Goal: Task Accomplishment & Management: Use online tool/utility

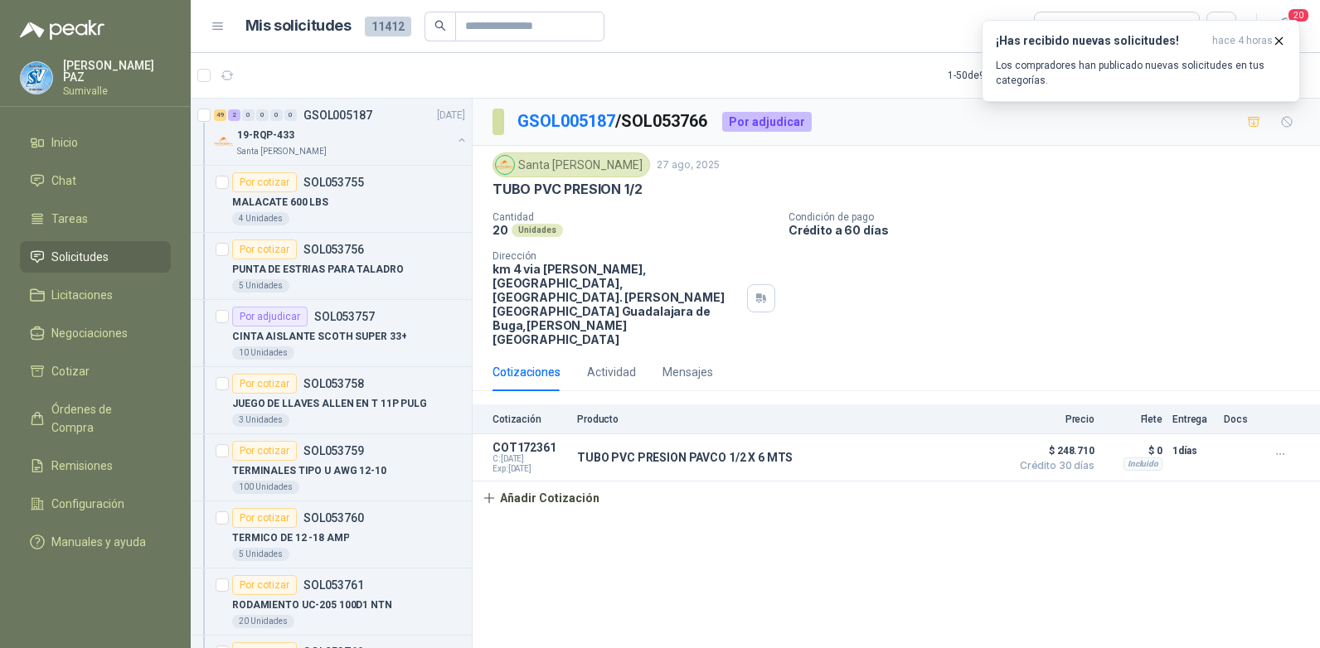
scroll to position [415, 0]
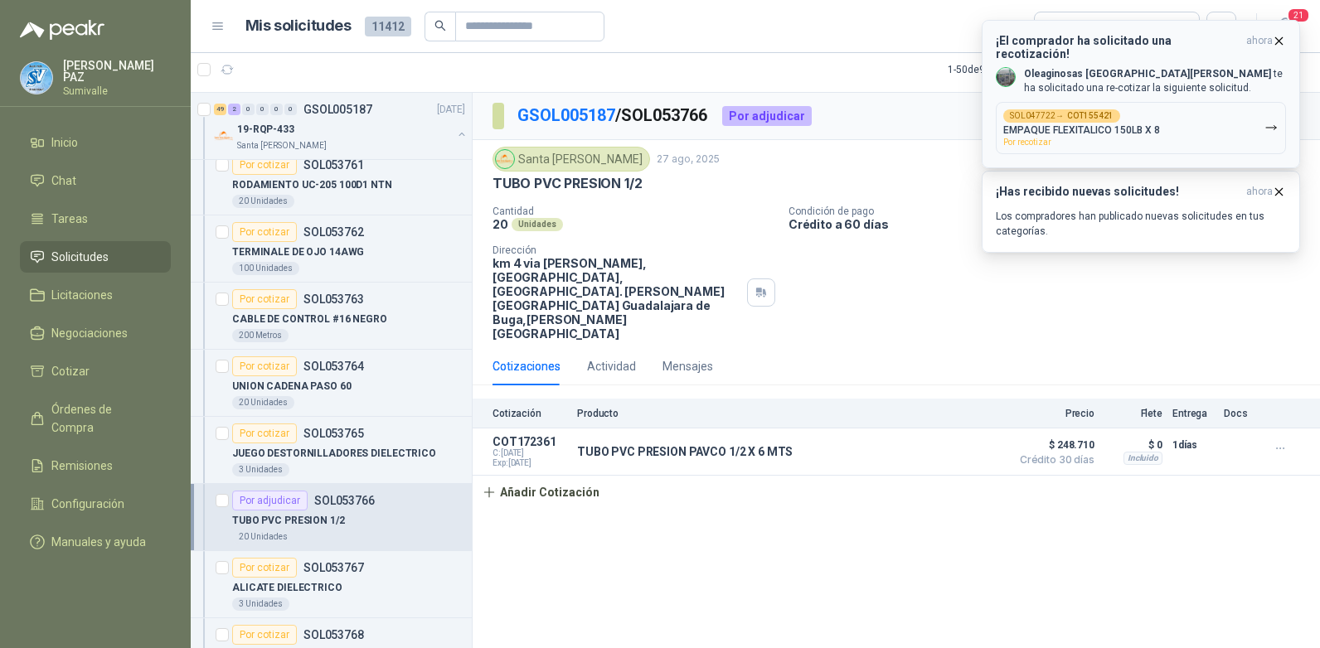
click at [1223, 122] on button "SOL047722 → COT155421 EMPAQUE FLEXITALICO 150LB X 8 Por recotizar" at bounding box center [1141, 128] width 290 height 52
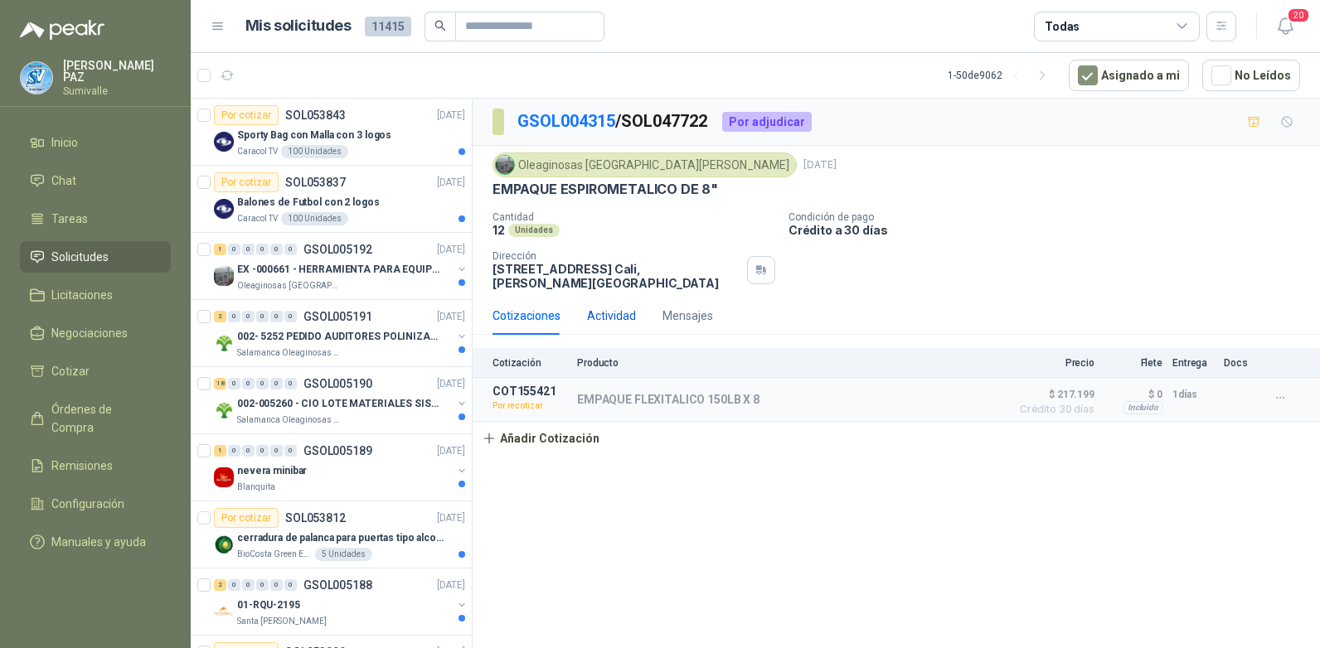
click at [604, 307] on div "Actividad" at bounding box center [611, 316] width 49 height 18
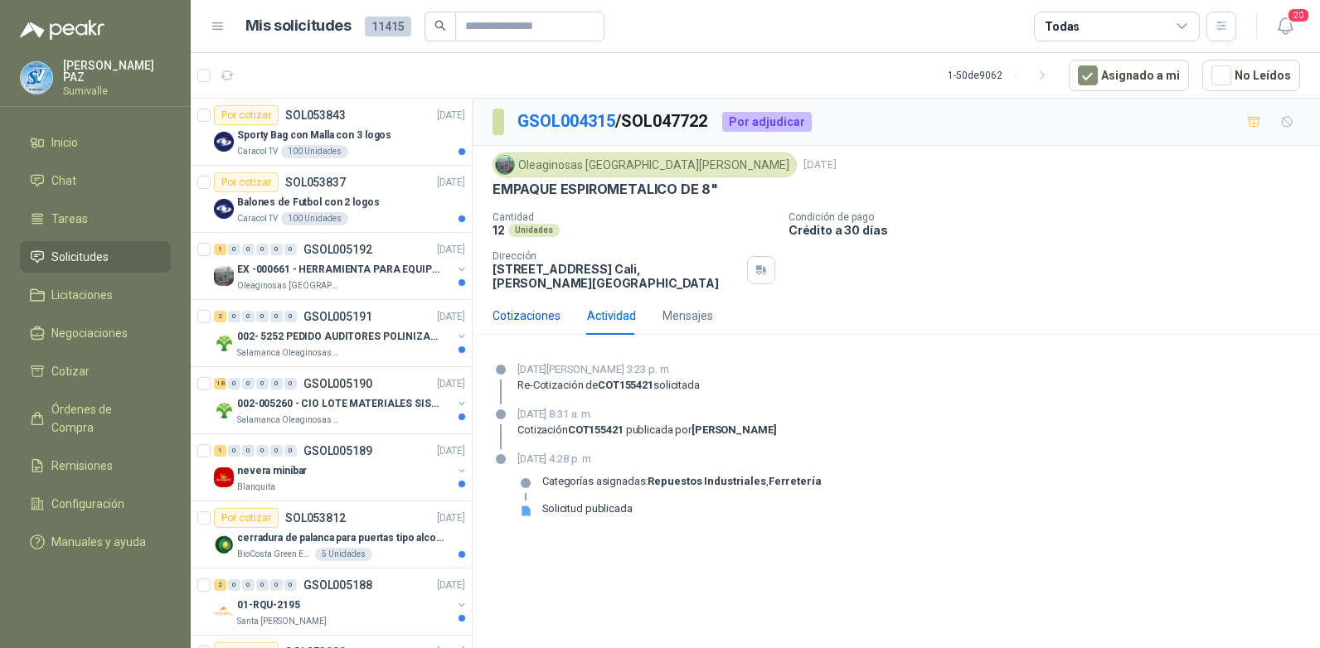
click at [532, 307] on div "Cotizaciones" at bounding box center [526, 316] width 68 height 18
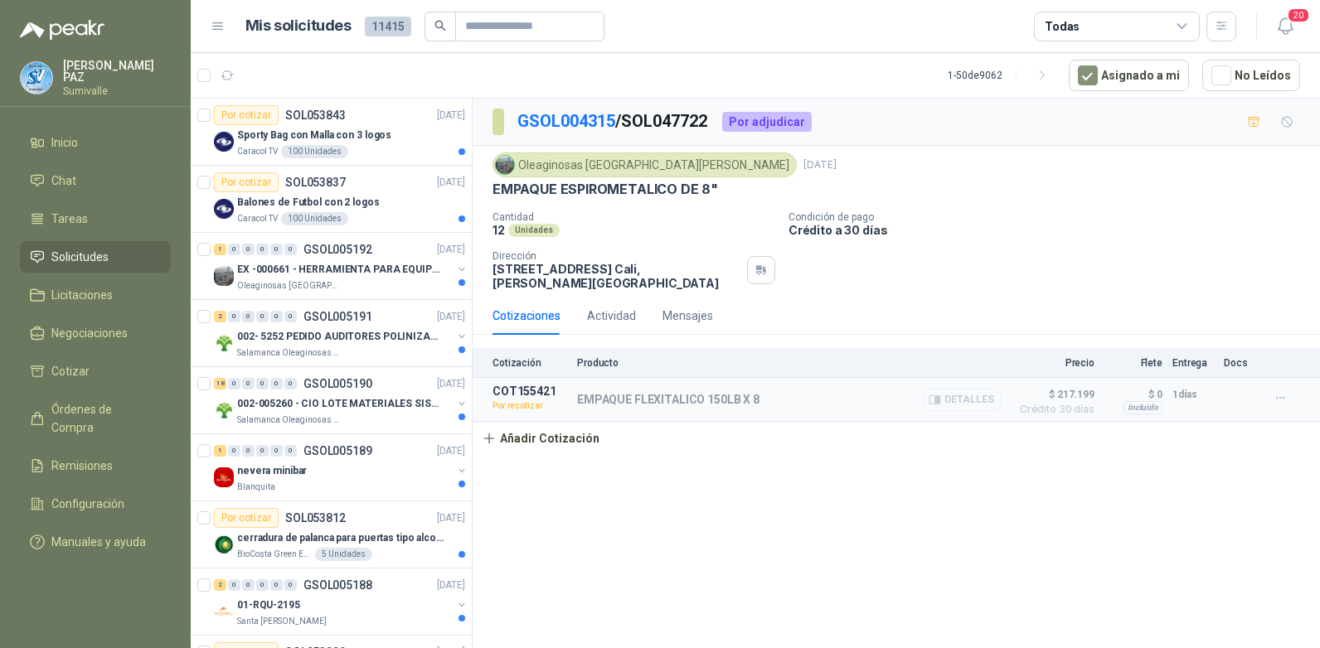
click at [962, 389] on button "Detalles" at bounding box center [963, 400] width 78 height 22
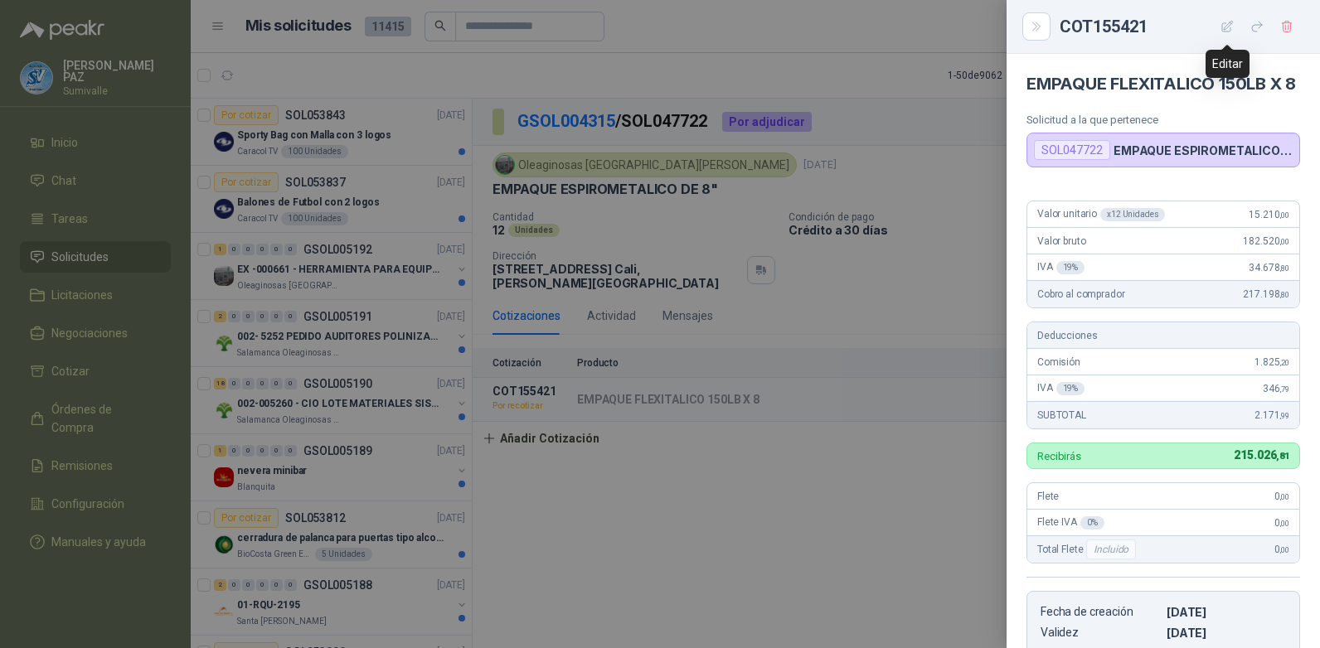
click at [1227, 31] on icon "button" at bounding box center [1227, 27] width 14 height 14
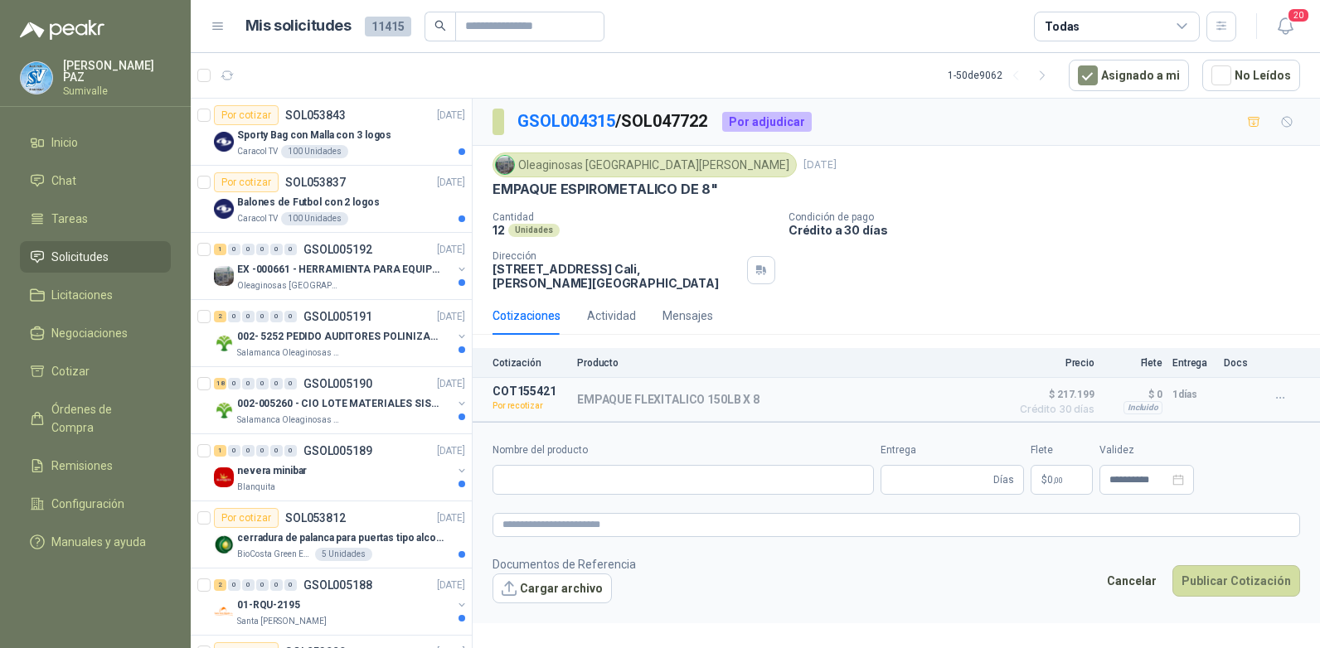
type input "**********"
type input "*"
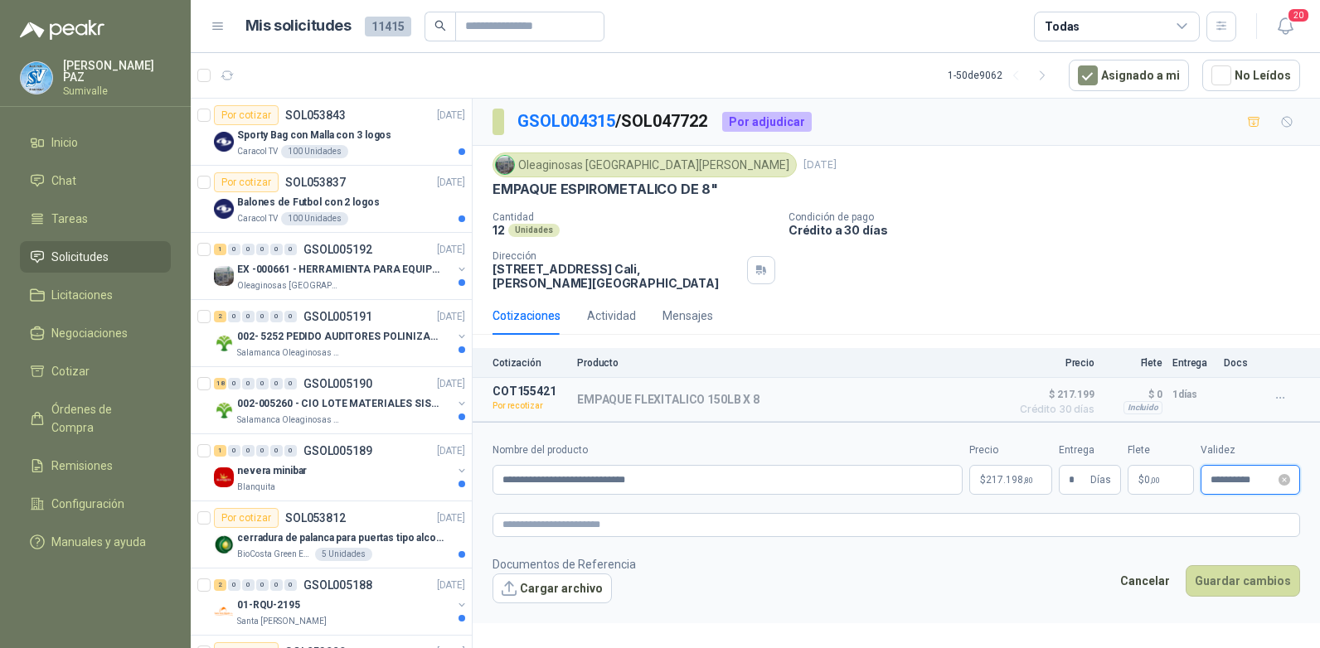
click at [1232, 475] on input "**********" at bounding box center [1242, 480] width 65 height 11
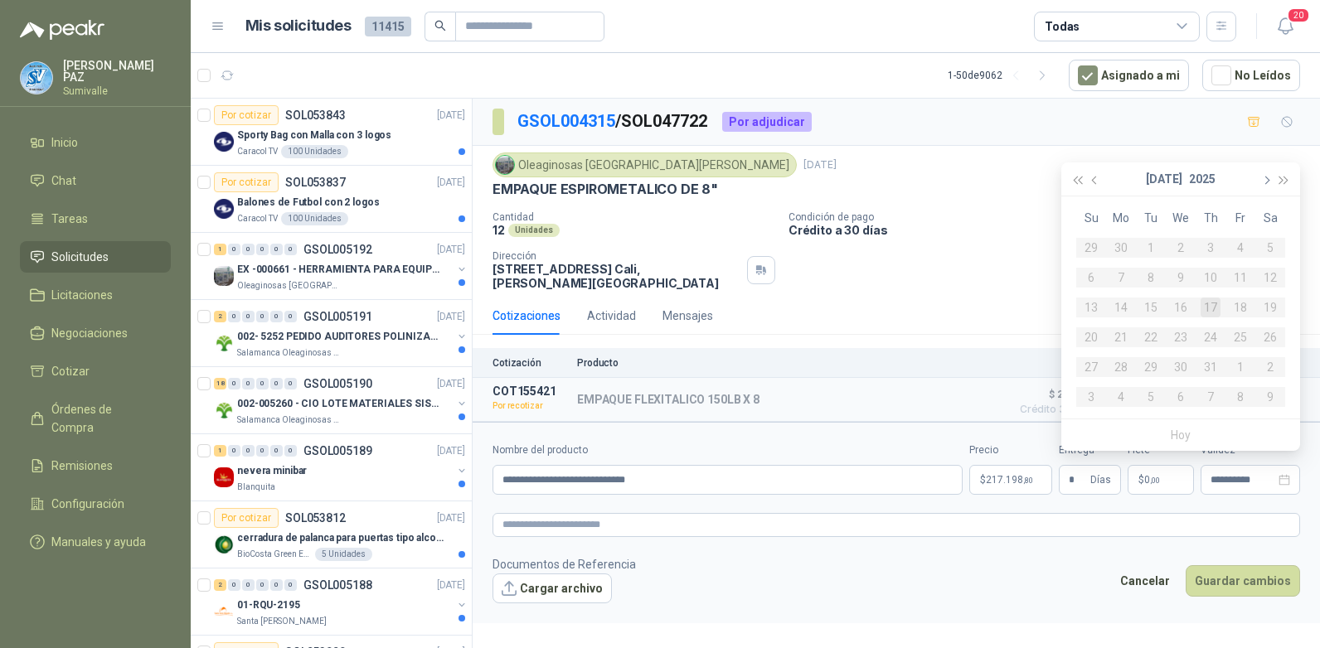
click at [1266, 178] on span "button" at bounding box center [1265, 181] width 8 height 8
type input "**********"
click at [1152, 363] on div "30" at bounding box center [1151, 367] width 20 height 20
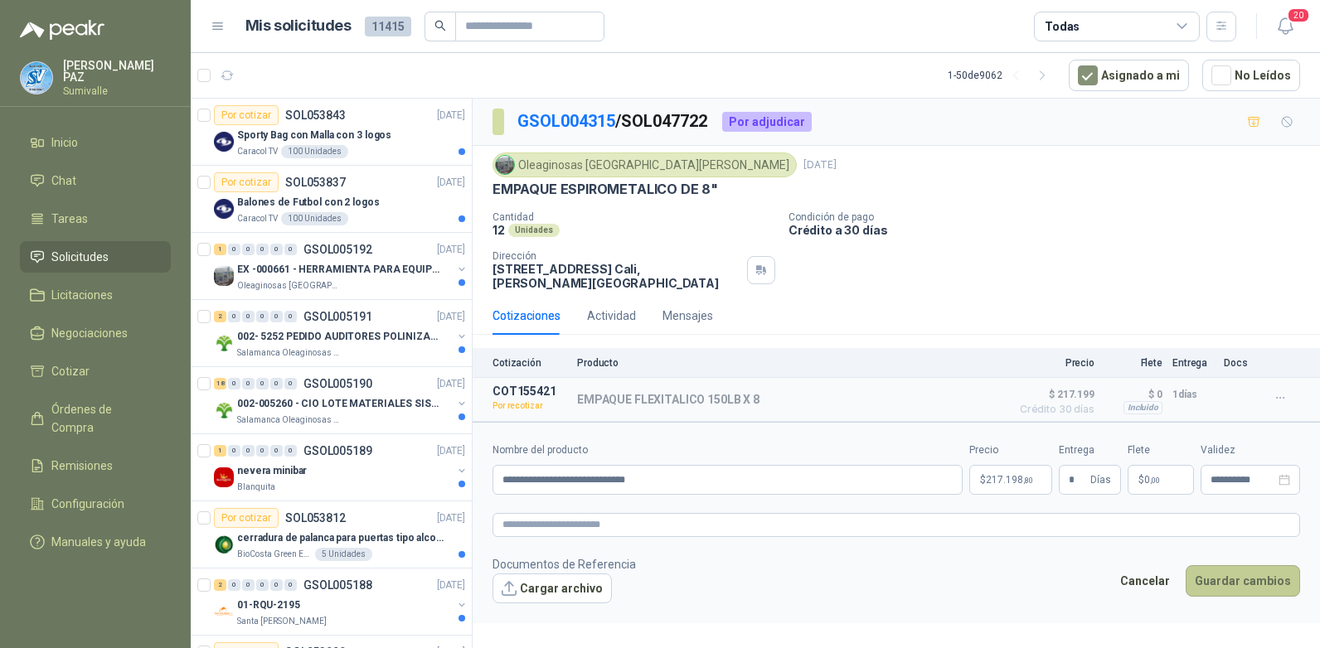
click at [1251, 573] on button "Guardar cambios" at bounding box center [1243, 581] width 114 height 32
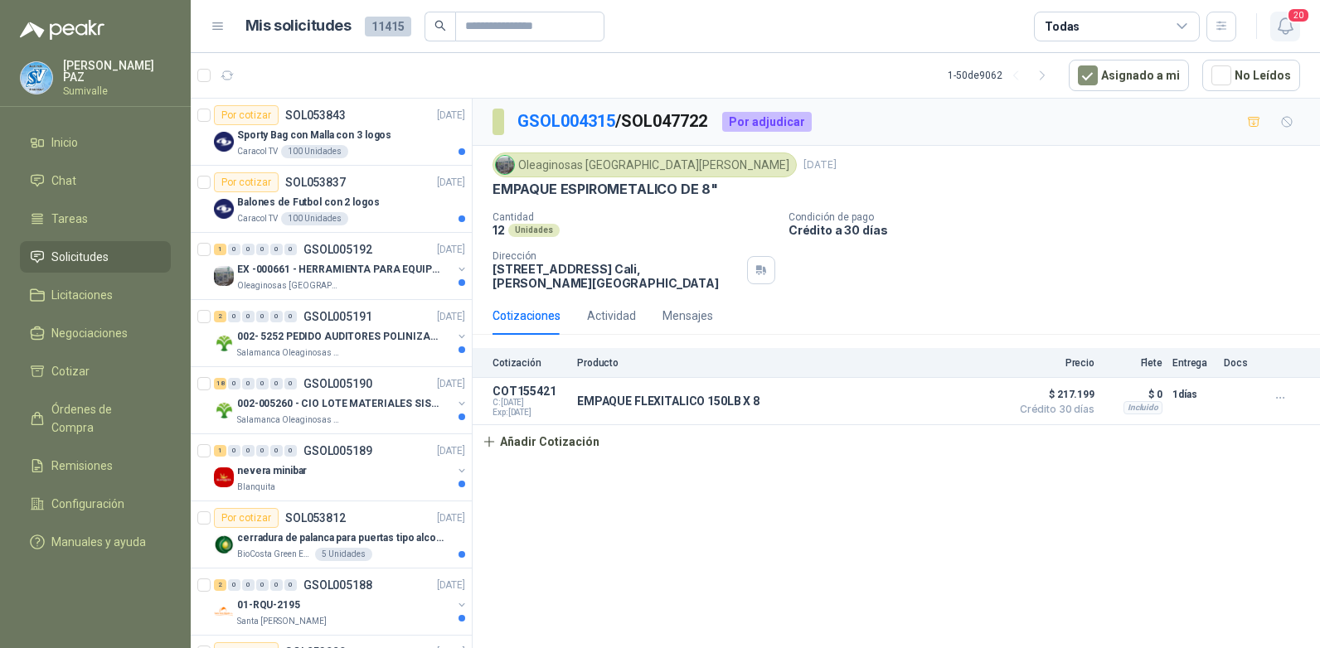
click at [1291, 17] on span "20" at bounding box center [1298, 15] width 23 height 16
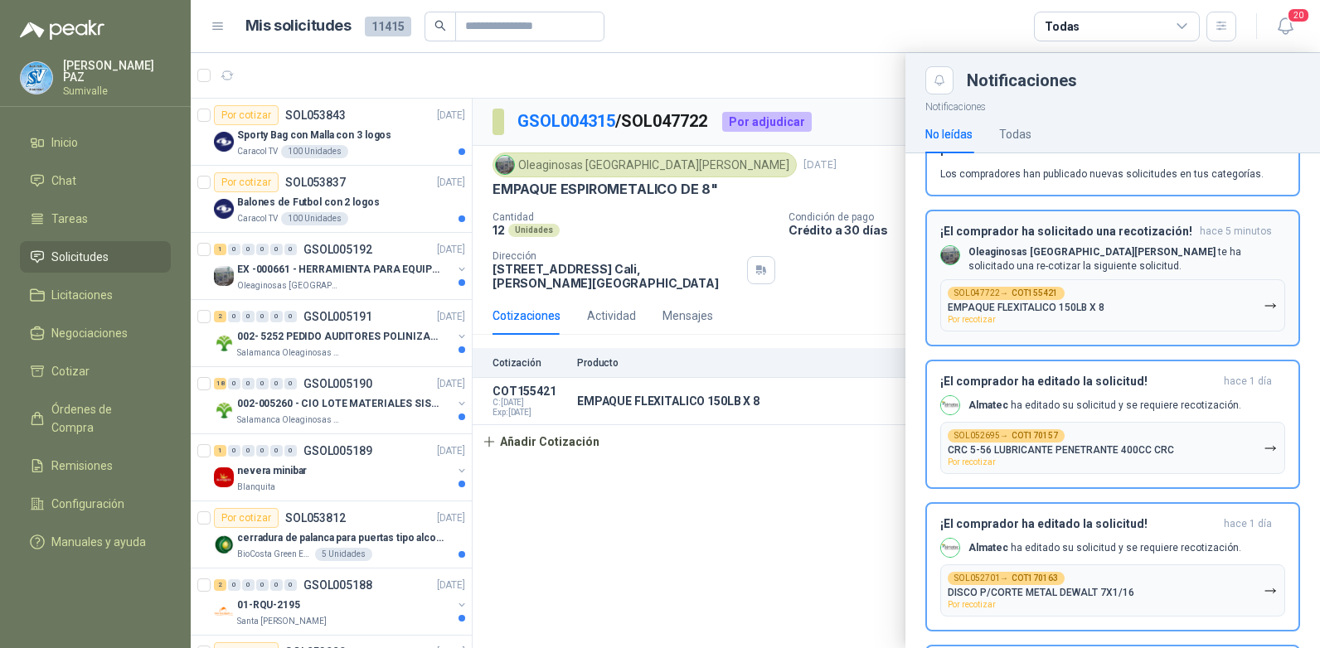
scroll to position [83, 0]
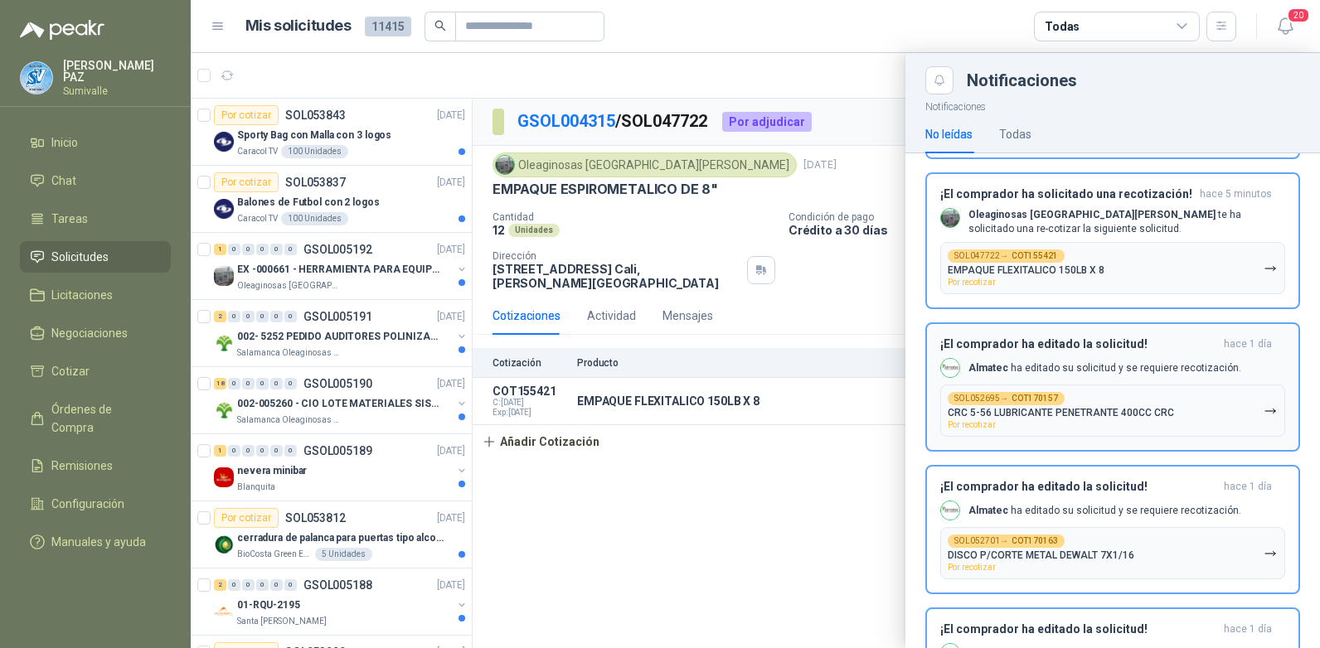
click at [1204, 368] on p "Almatec ha editado su solicitud y se requiere recotización." at bounding box center [1104, 368] width 273 height 14
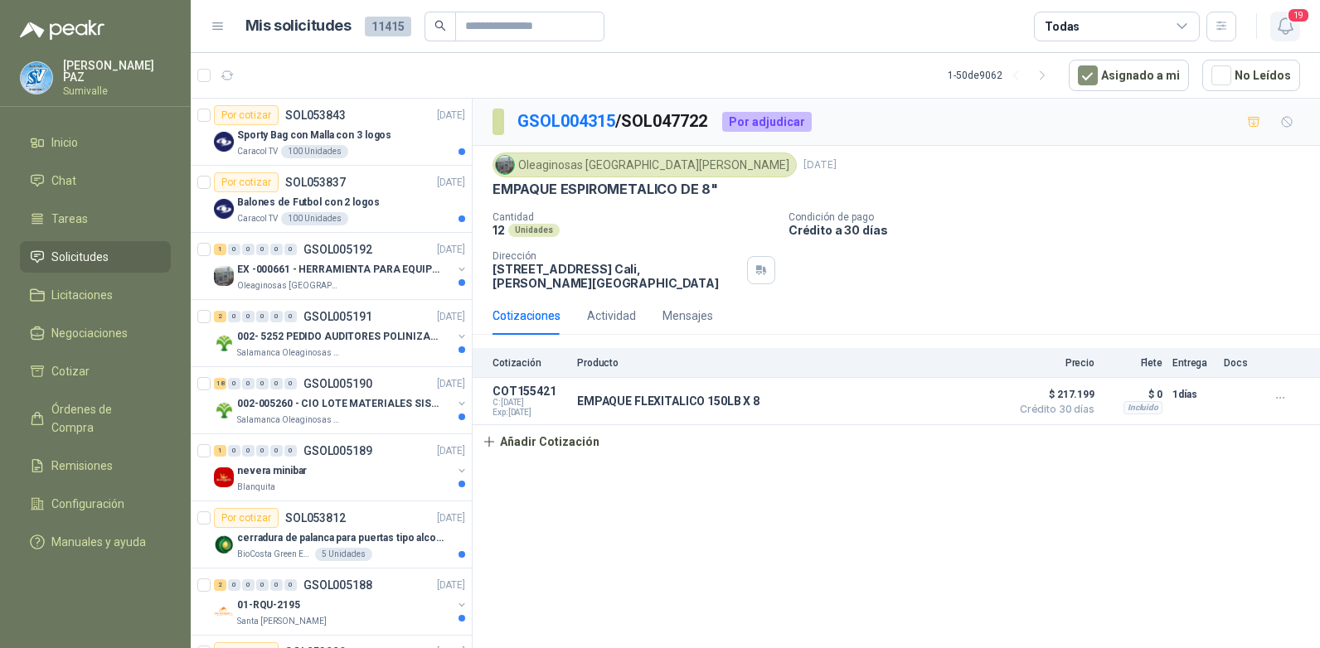
click at [1285, 25] on icon "button" at bounding box center [1285, 26] width 21 height 21
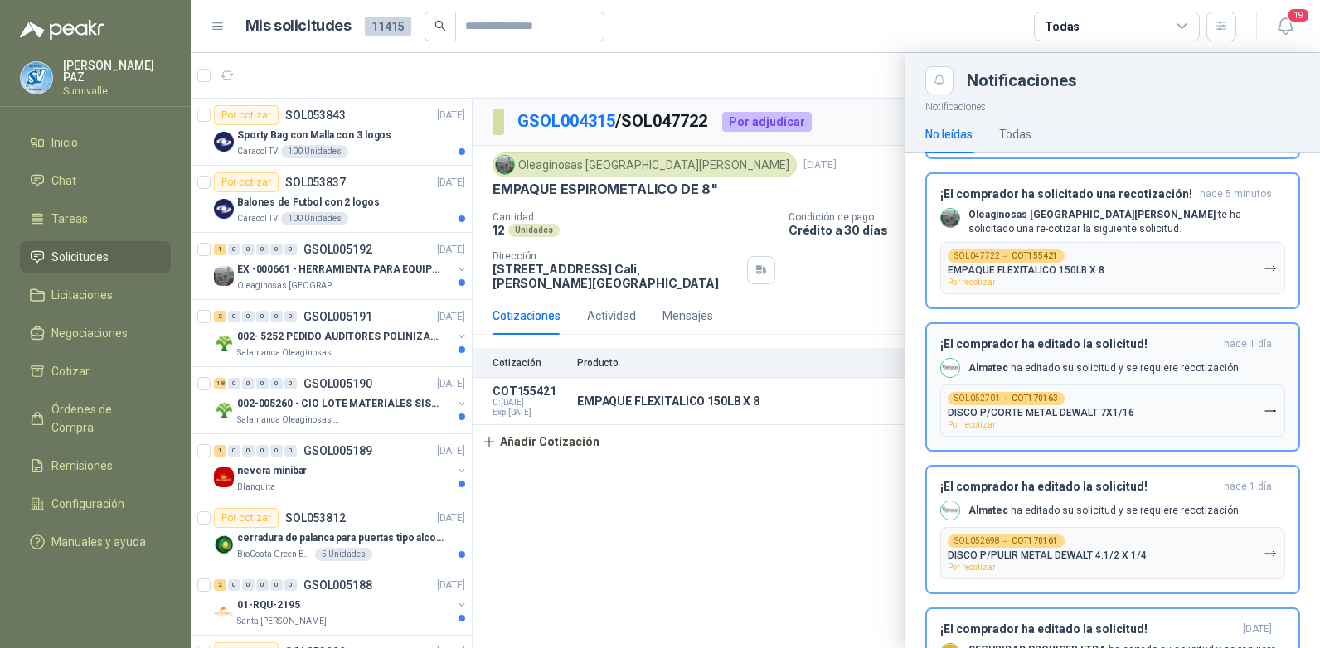
click at [1263, 417] on icon "button" at bounding box center [1270, 412] width 14 height 14
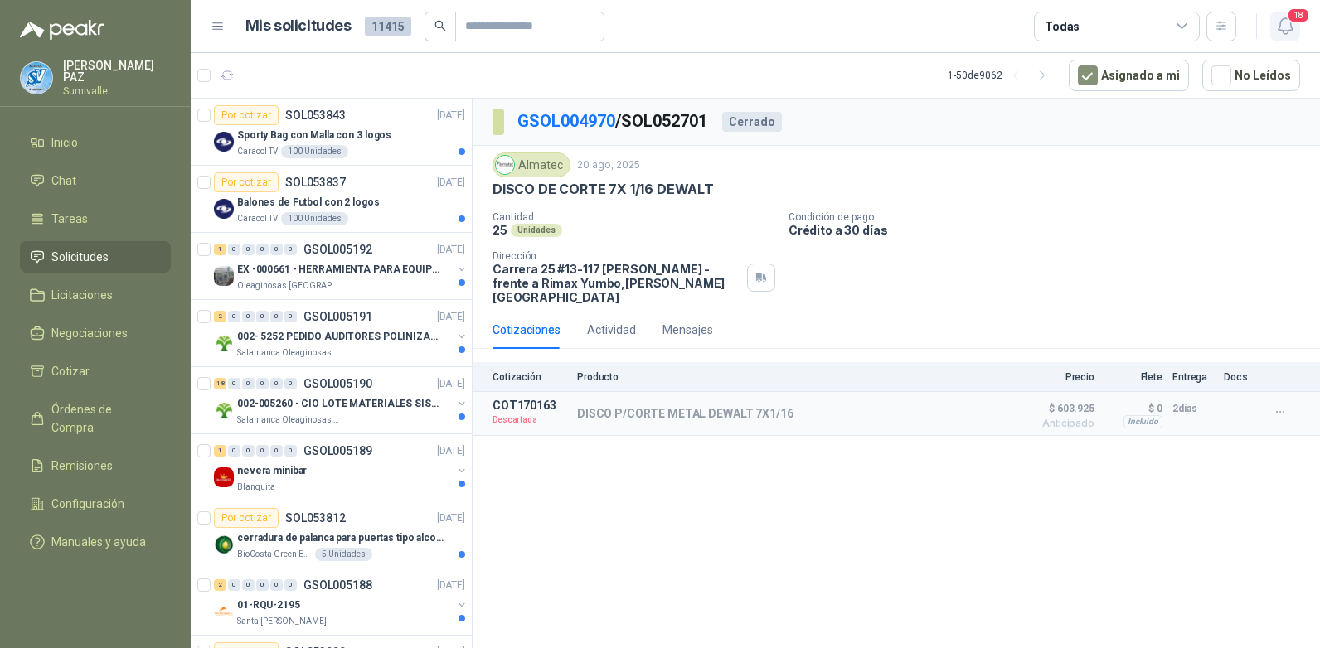
click at [1294, 20] on span "18" at bounding box center [1298, 15] width 23 height 16
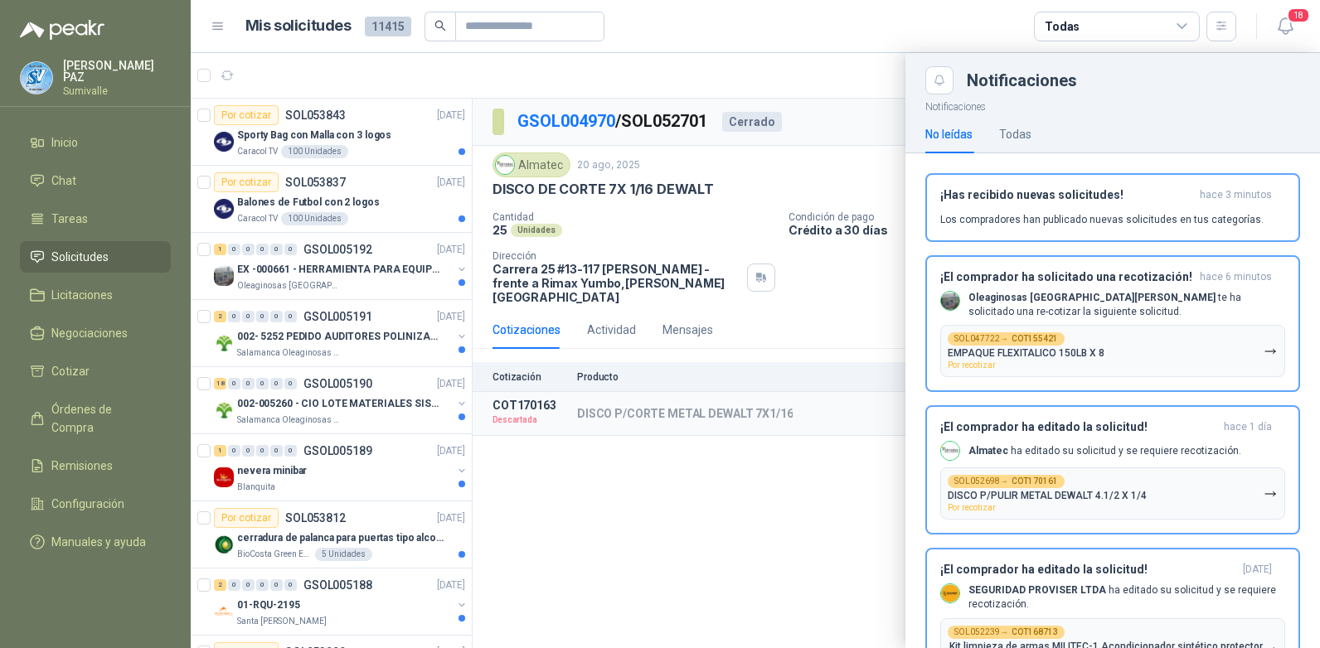
click at [835, 80] on div at bounding box center [755, 350] width 1129 height 595
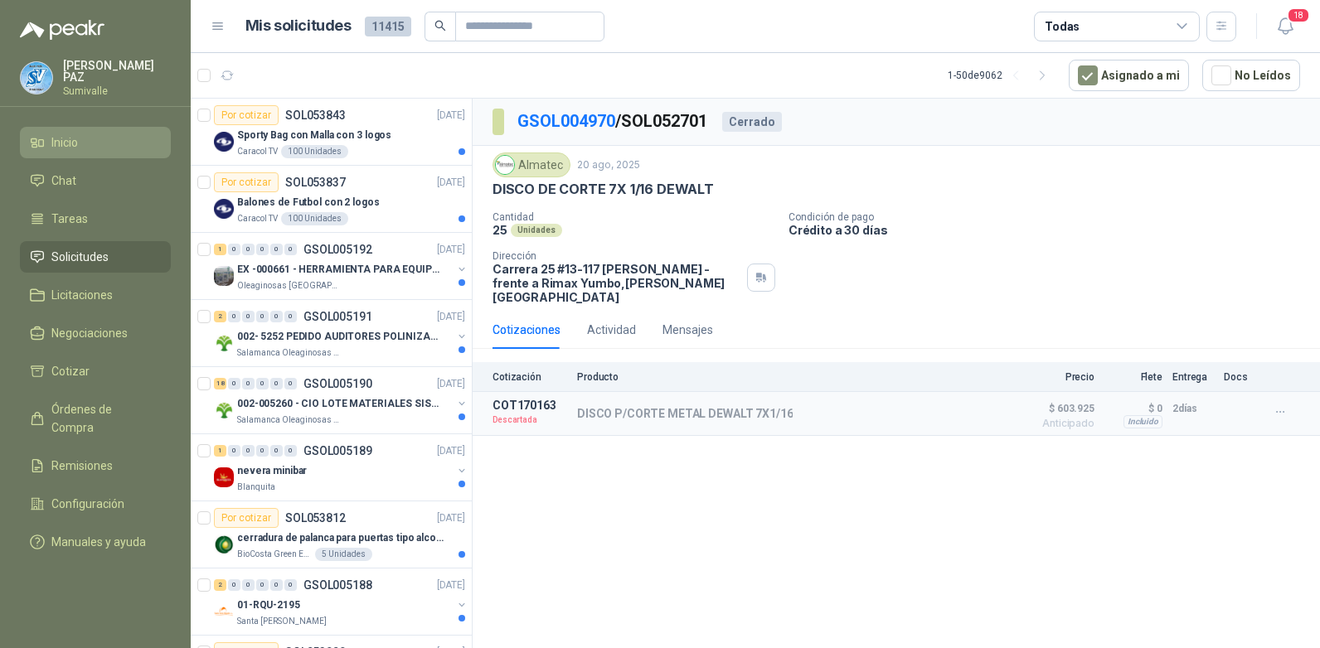
click at [73, 138] on span "Inicio" at bounding box center [64, 142] width 27 height 18
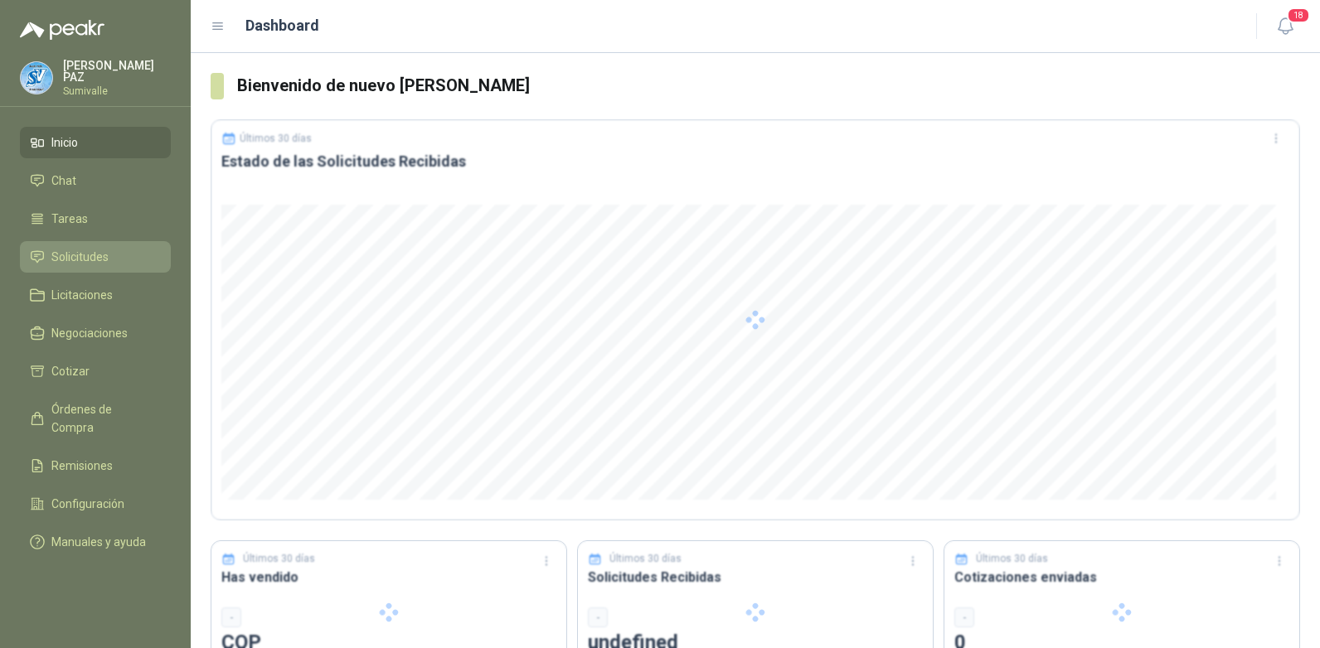
click at [87, 253] on span "Solicitudes" at bounding box center [79, 257] width 57 height 18
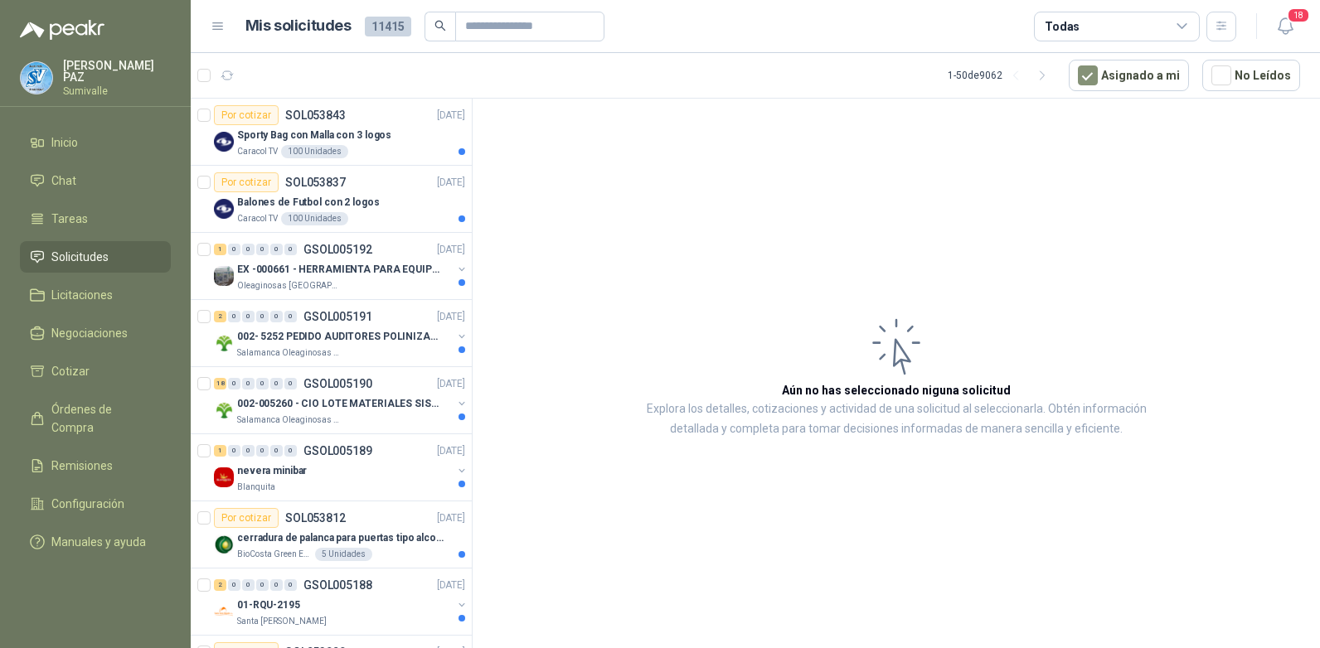
click at [1098, 35] on div "Todas" at bounding box center [1117, 27] width 166 height 30
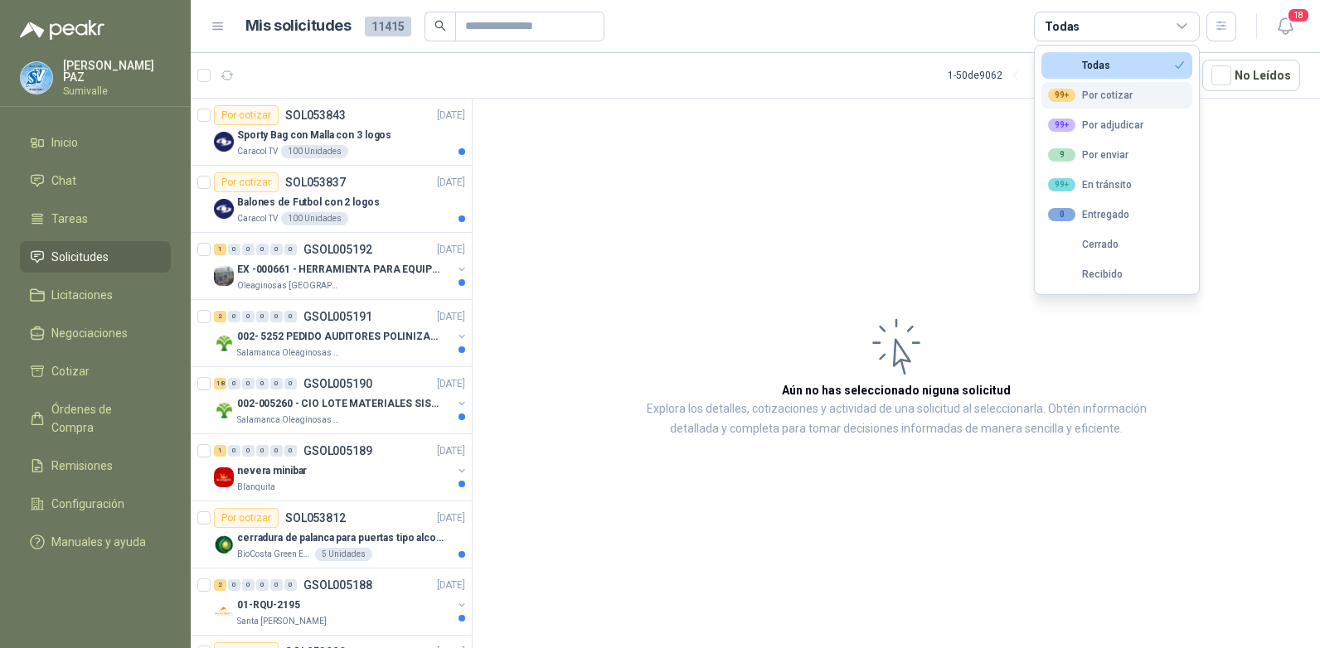
click at [1086, 91] on div "99+ Por cotizar" at bounding box center [1090, 95] width 85 height 13
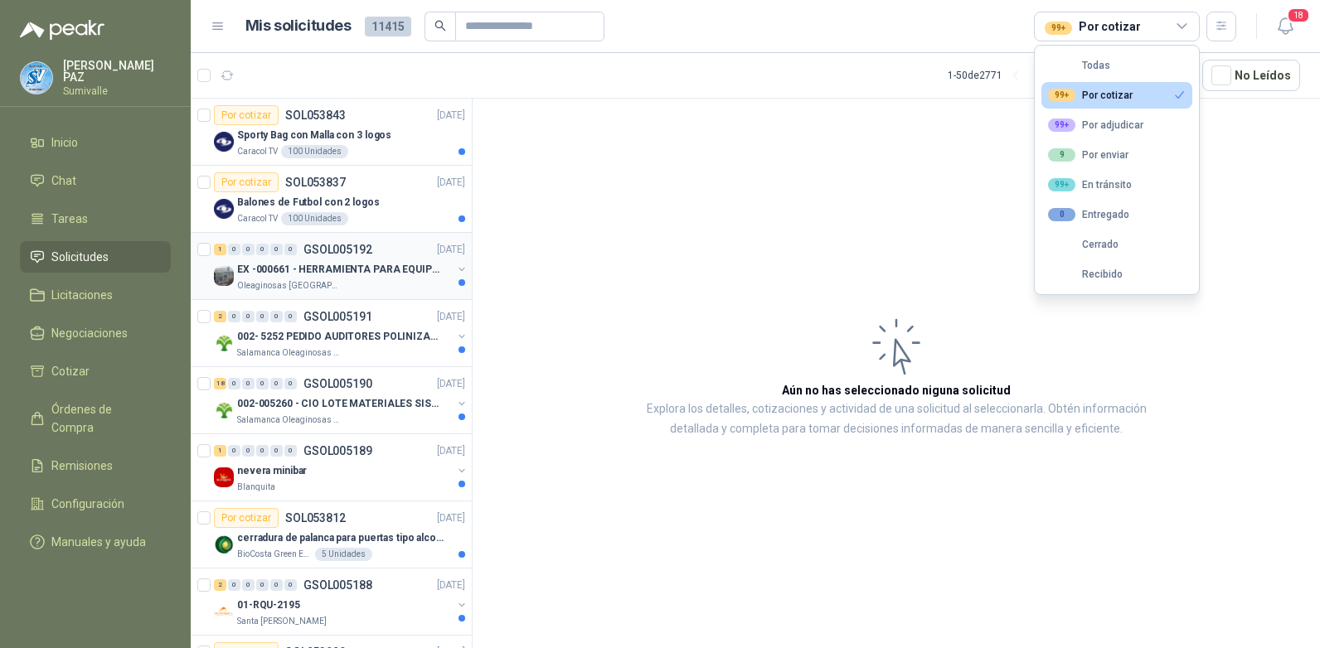
click at [384, 274] on p "EX -000661 - HERRAMIENTA PARA EQUIPO MECANICO PLAN" at bounding box center [340, 270] width 206 height 16
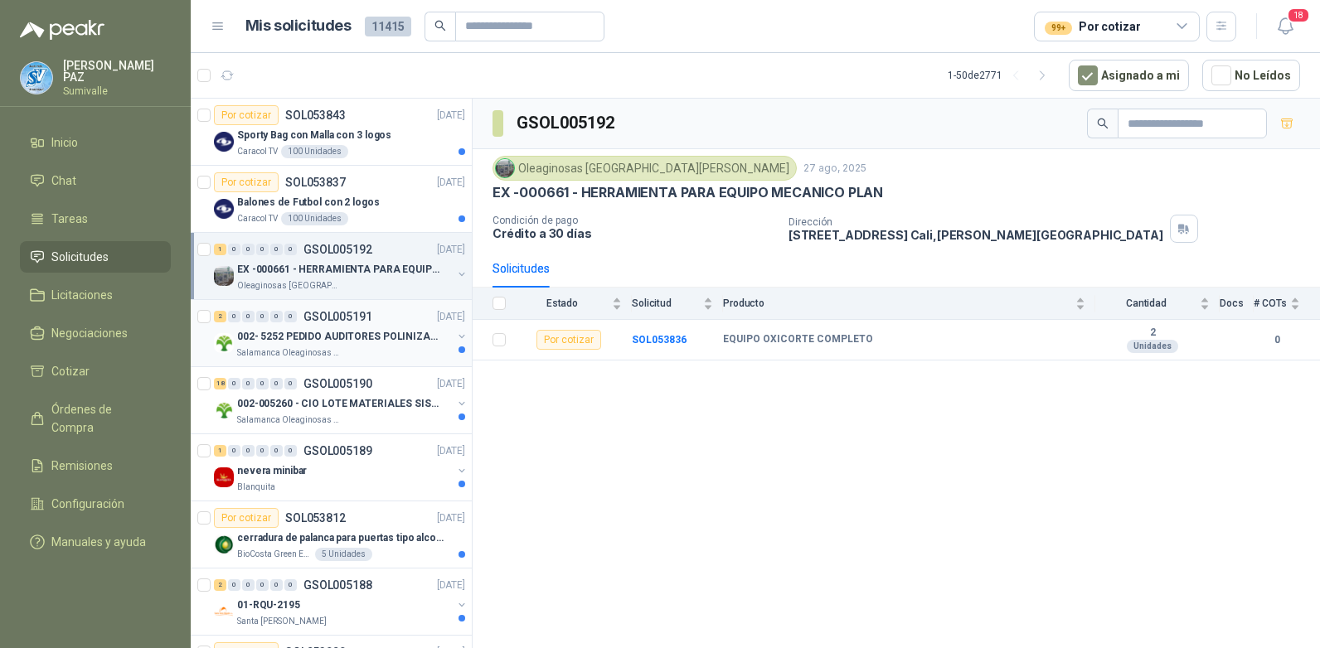
click at [375, 334] on p "002- 5252 PEDIDO AUDITORES POLINIZACIÓN" at bounding box center [340, 337] width 206 height 16
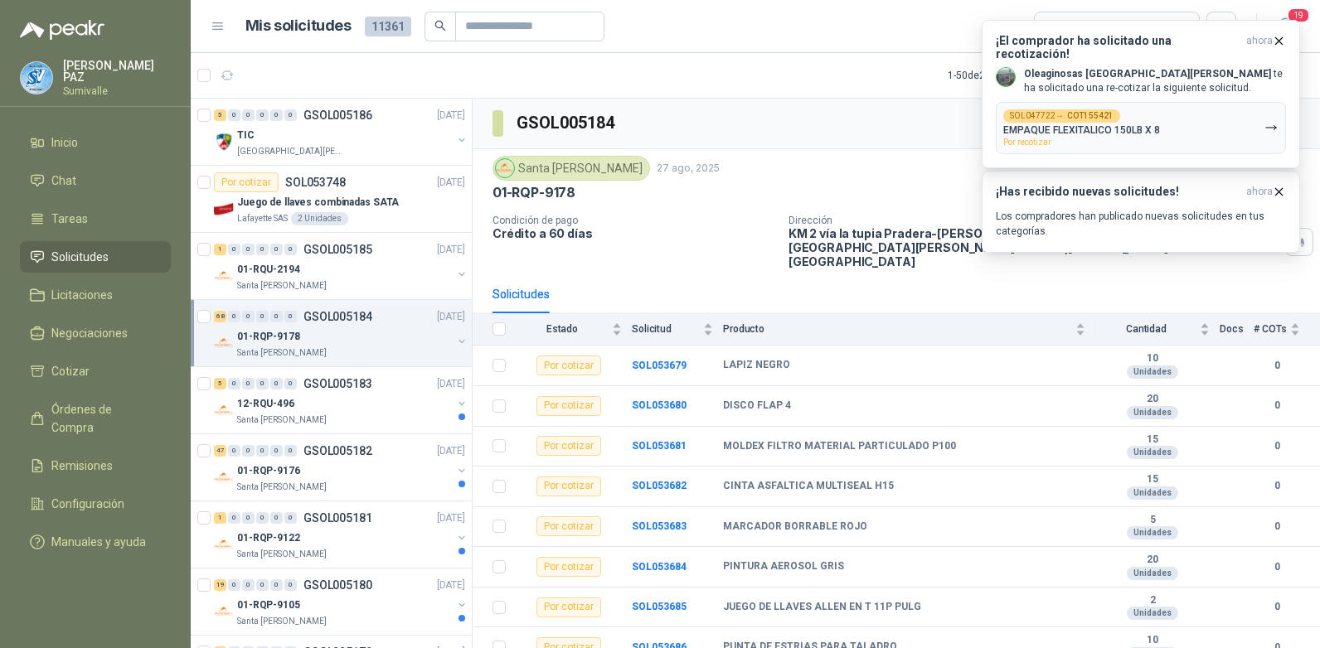
scroll to position [2406, 0]
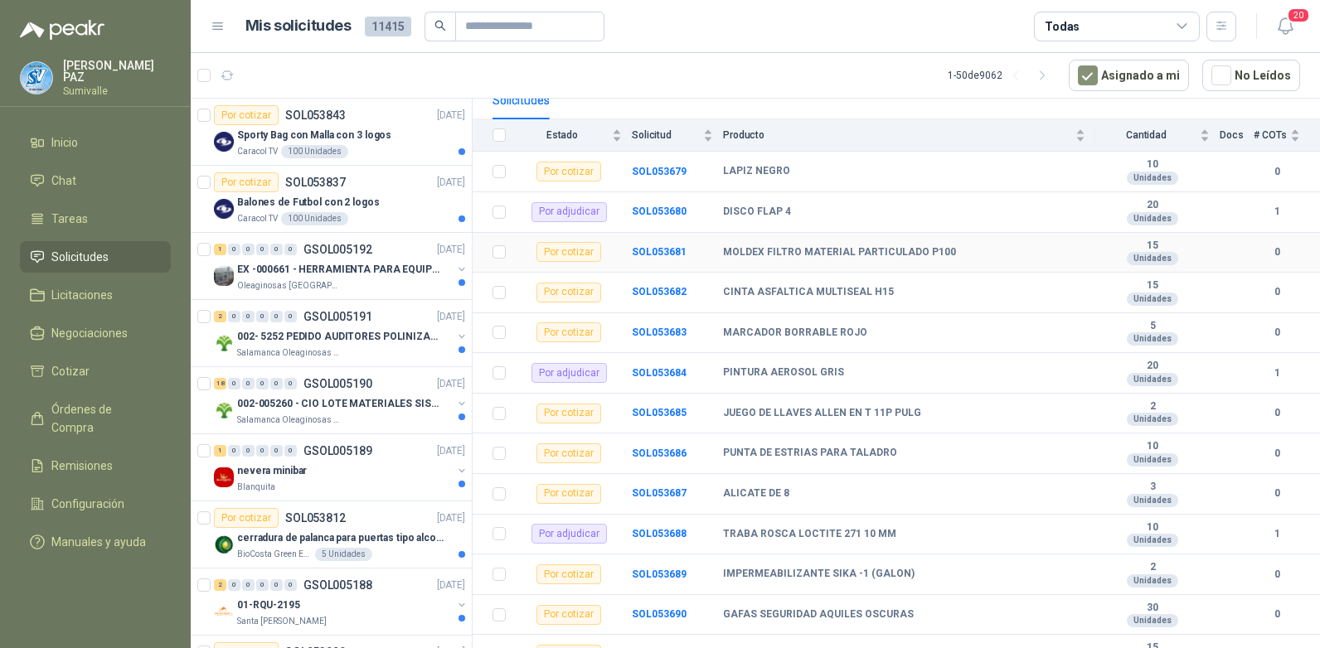
scroll to position [249, 0]
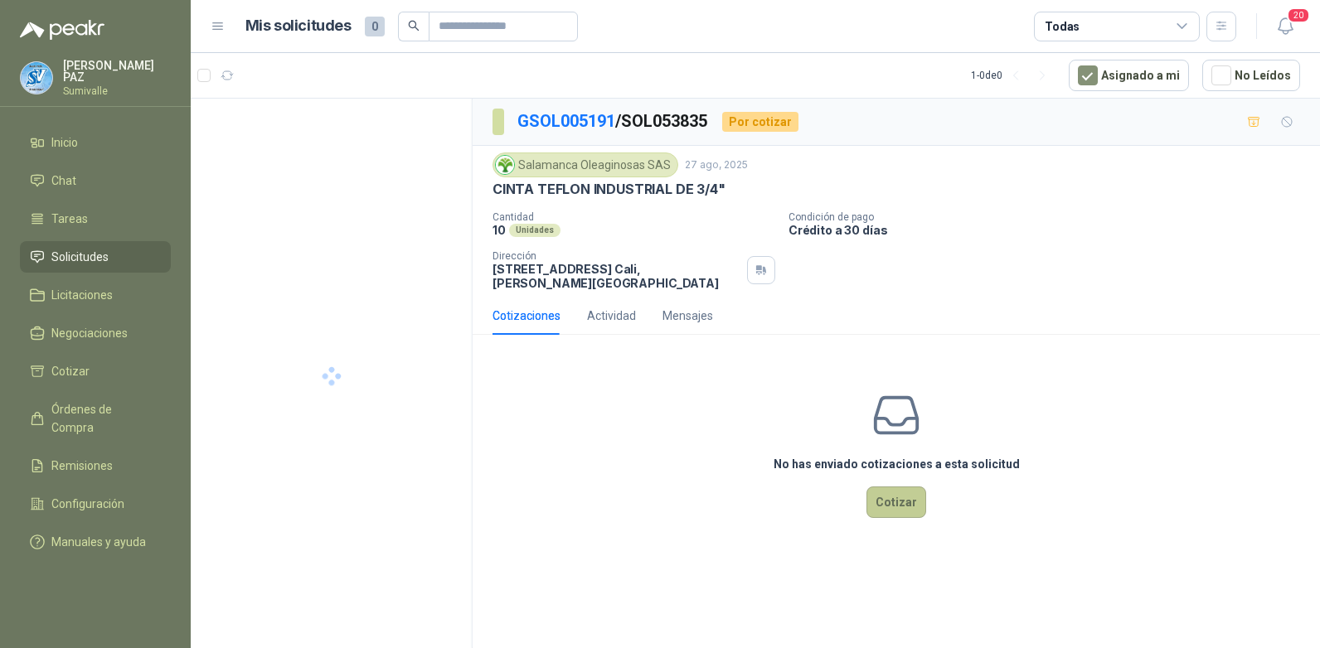
click at [896, 490] on button "Cotizar" at bounding box center [896, 503] width 60 height 32
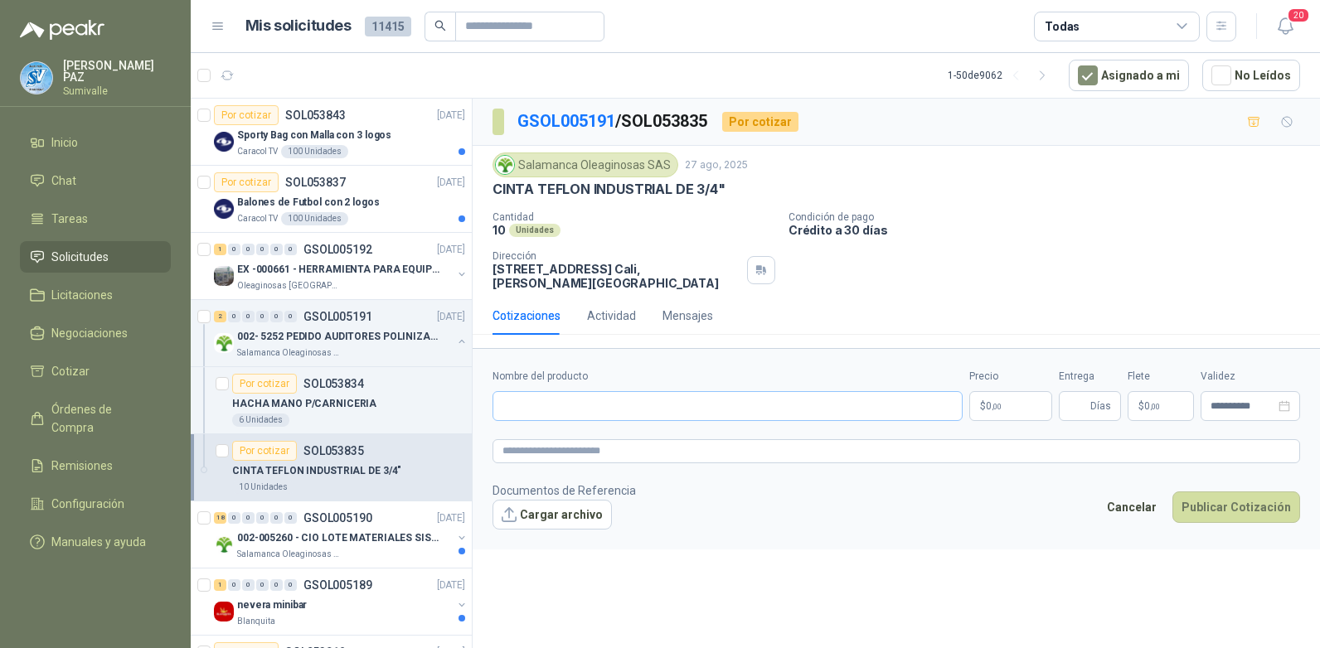
click at [531, 410] on form "**********" at bounding box center [896, 448] width 847 height 201
click at [531, 400] on input "Nombre del producto" at bounding box center [727, 406] width 470 height 30
paste input "**********"
type input "**********"
click at [1001, 393] on body "JUAN CAMILO PAZ Sumivalle Inicio Chat Tareas Solicitudes Licitaciones Negociaci…" at bounding box center [660, 324] width 1320 height 648
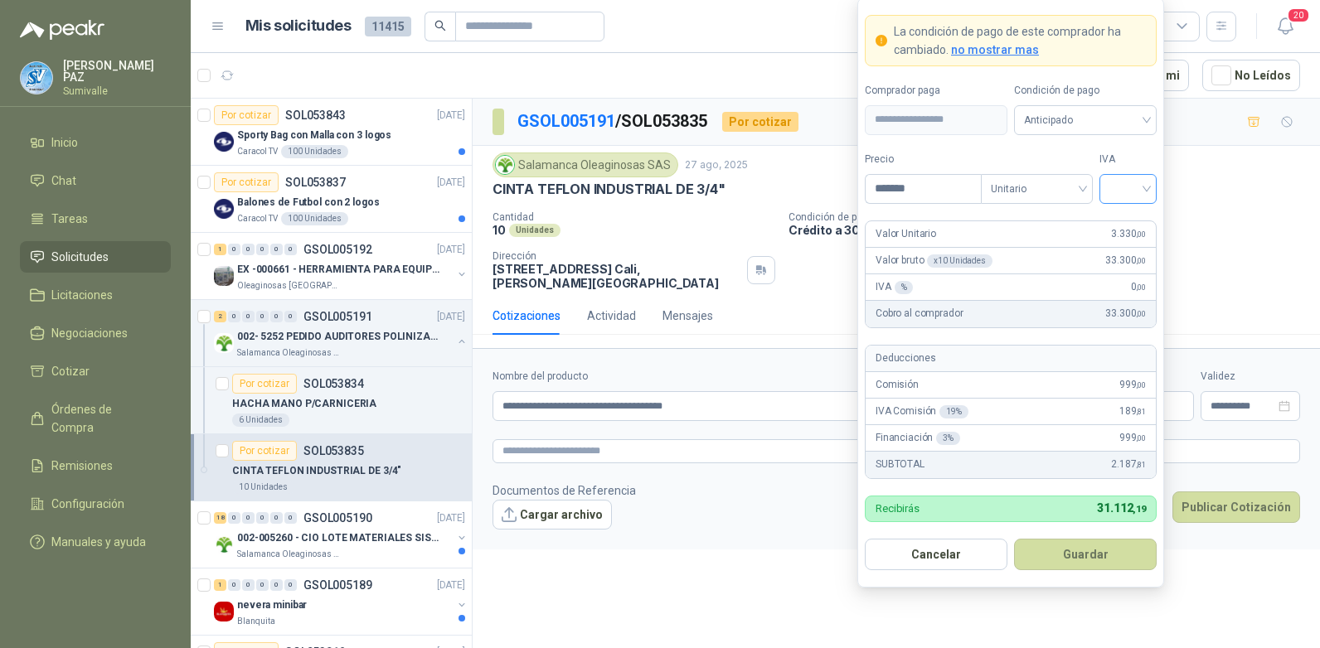
type input "*******"
click at [1131, 196] on input "search" at bounding box center [1127, 187] width 37 height 25
click at [1127, 221] on div "19%" at bounding box center [1128, 223] width 31 height 18
click at [1103, 109] on span "Anticipado" at bounding box center [1085, 120] width 123 height 25
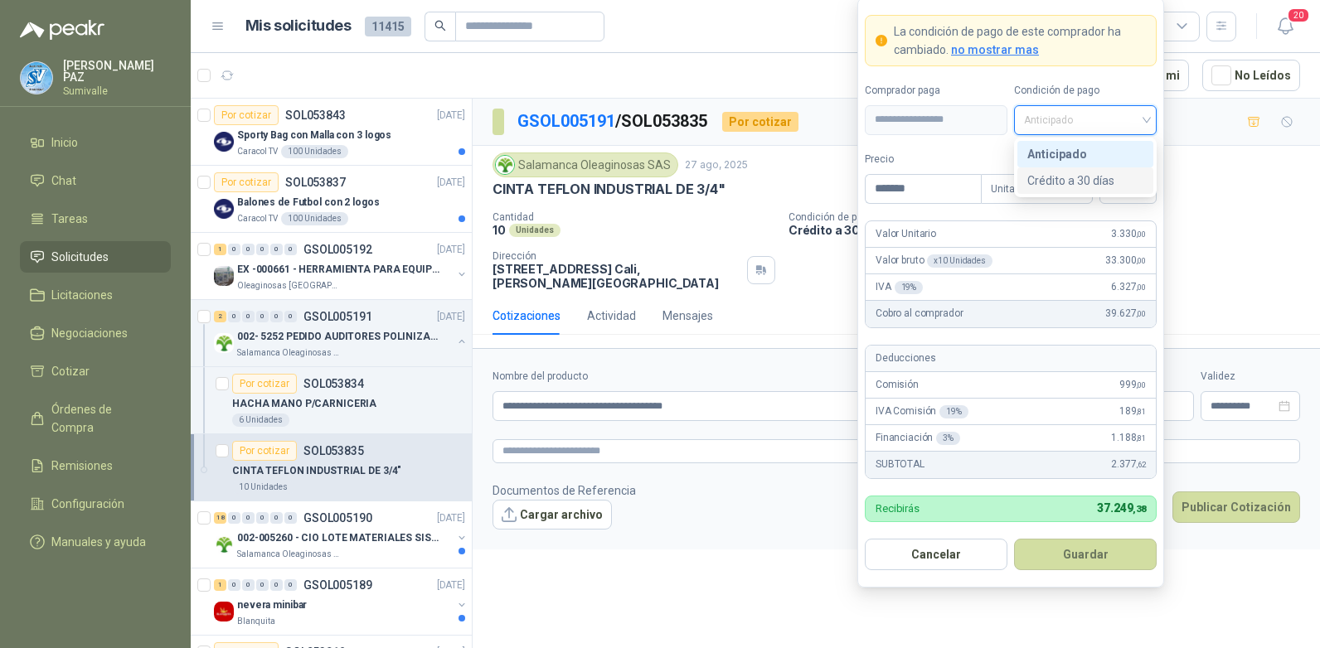
click at [1098, 183] on div "Crédito a 30 días" at bounding box center [1085, 181] width 116 height 18
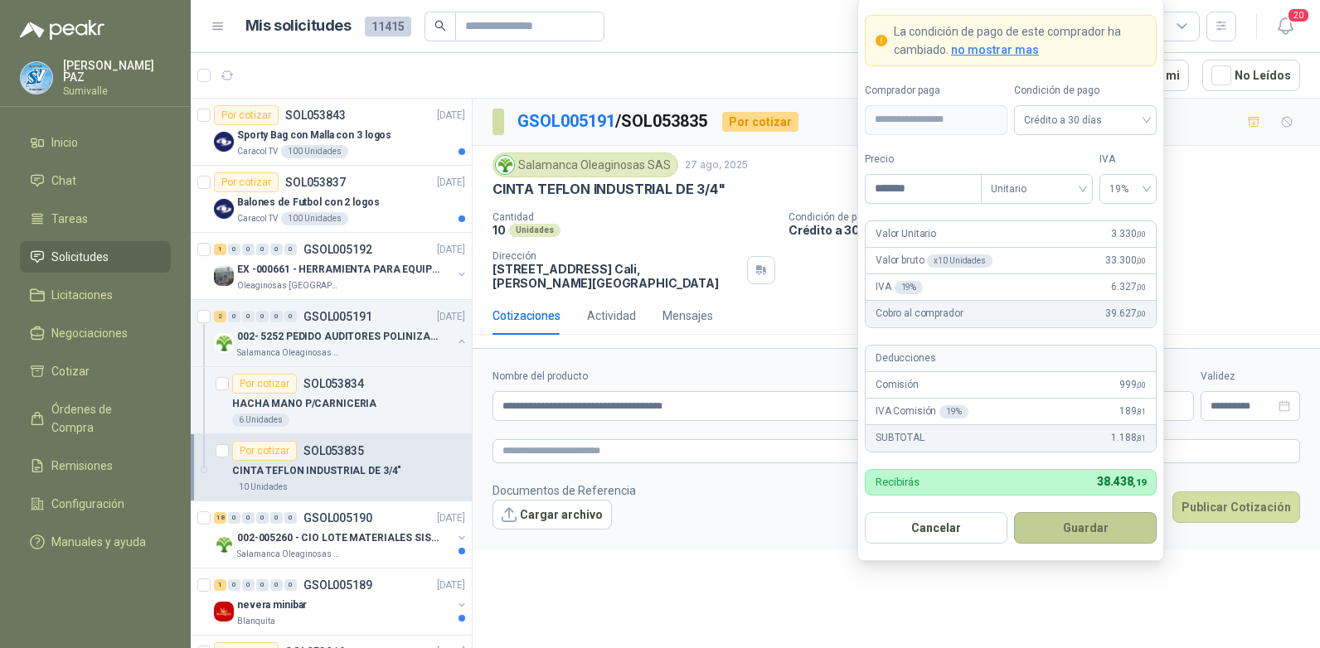
click at [1088, 520] on button "Guardar" at bounding box center [1085, 528] width 143 height 32
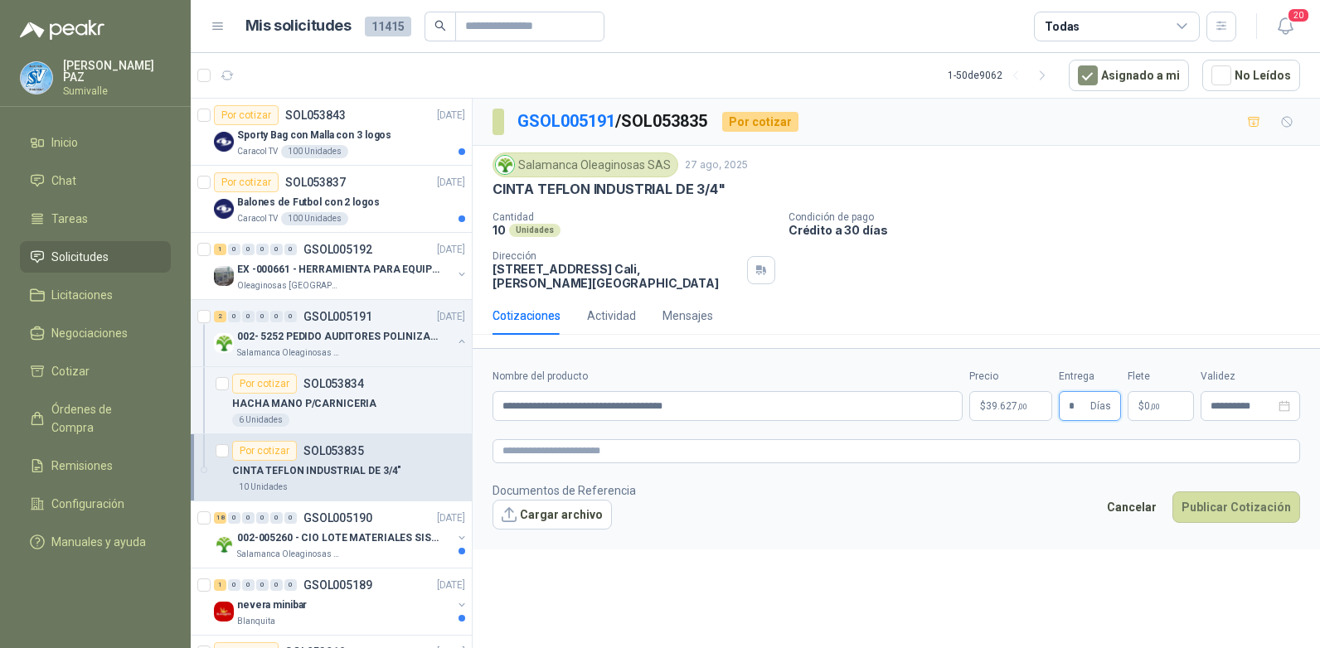
type input "*"
click at [1160, 402] on p "$ 0 ,00" at bounding box center [1160, 406] width 66 height 30
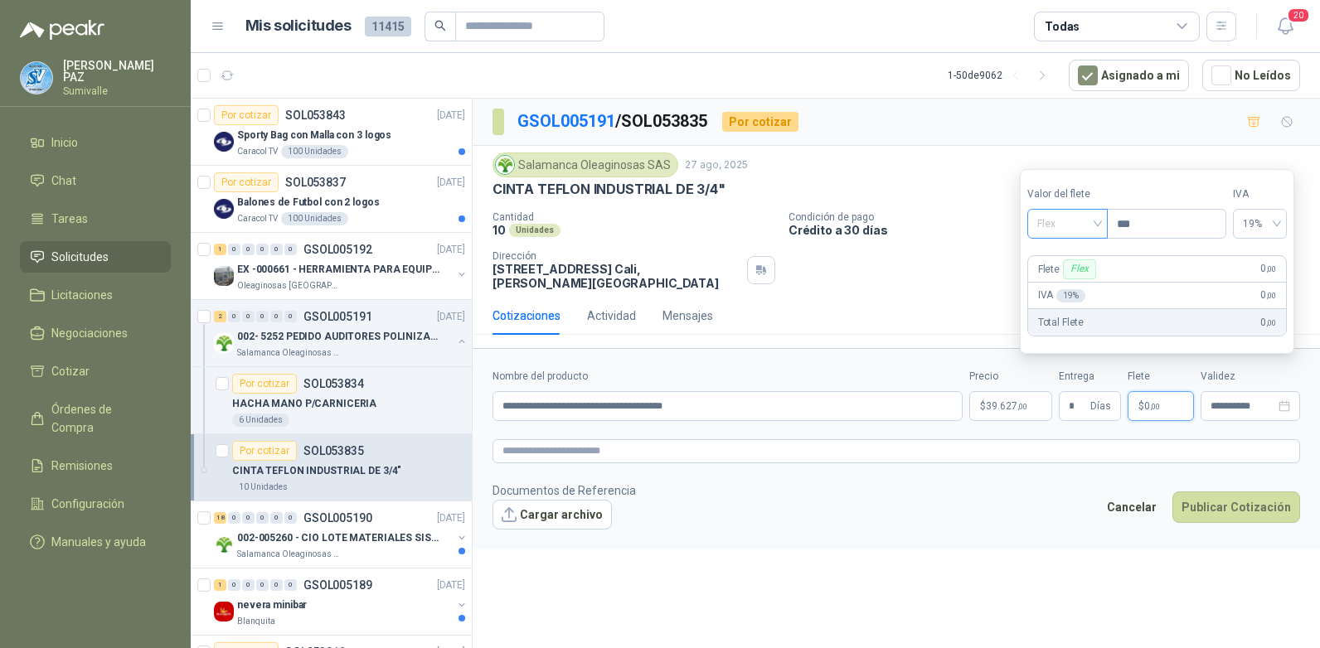
click at [1075, 223] on span "Flex" at bounding box center [1067, 223] width 61 height 25
click at [1074, 279] on div "Incluido" at bounding box center [1068, 285] width 57 height 18
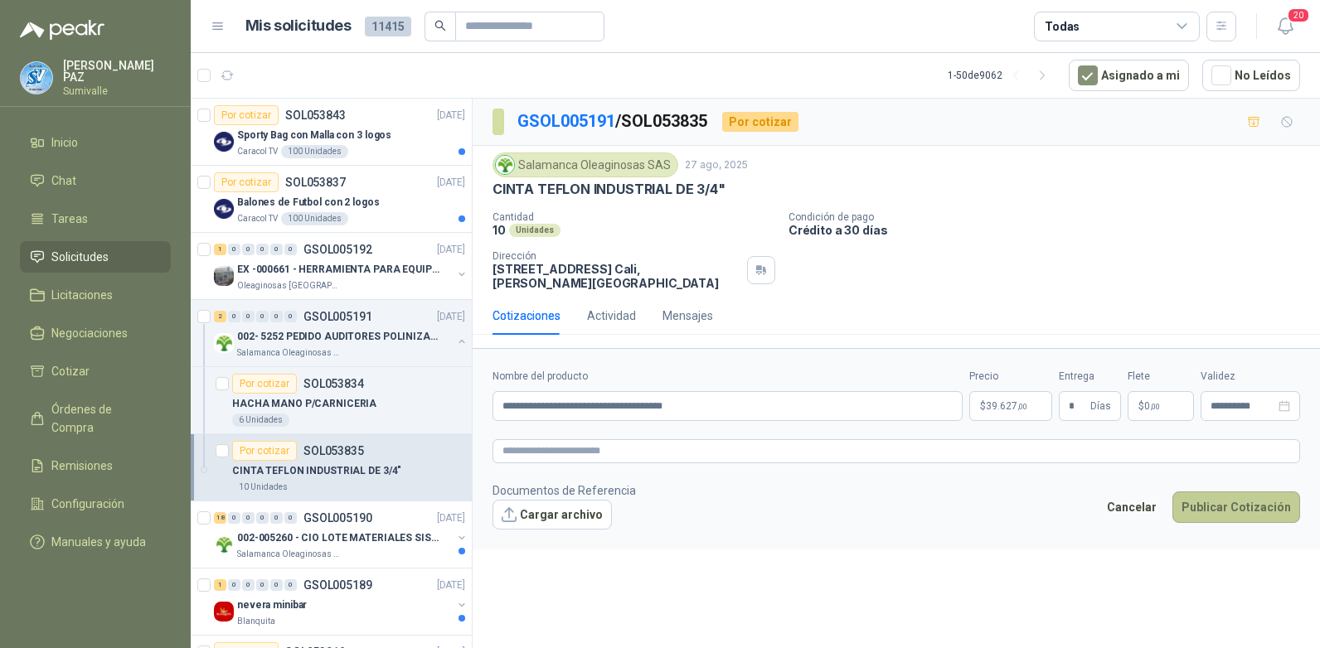
click at [1217, 492] on button "Publicar Cotización" at bounding box center [1236, 508] width 128 height 32
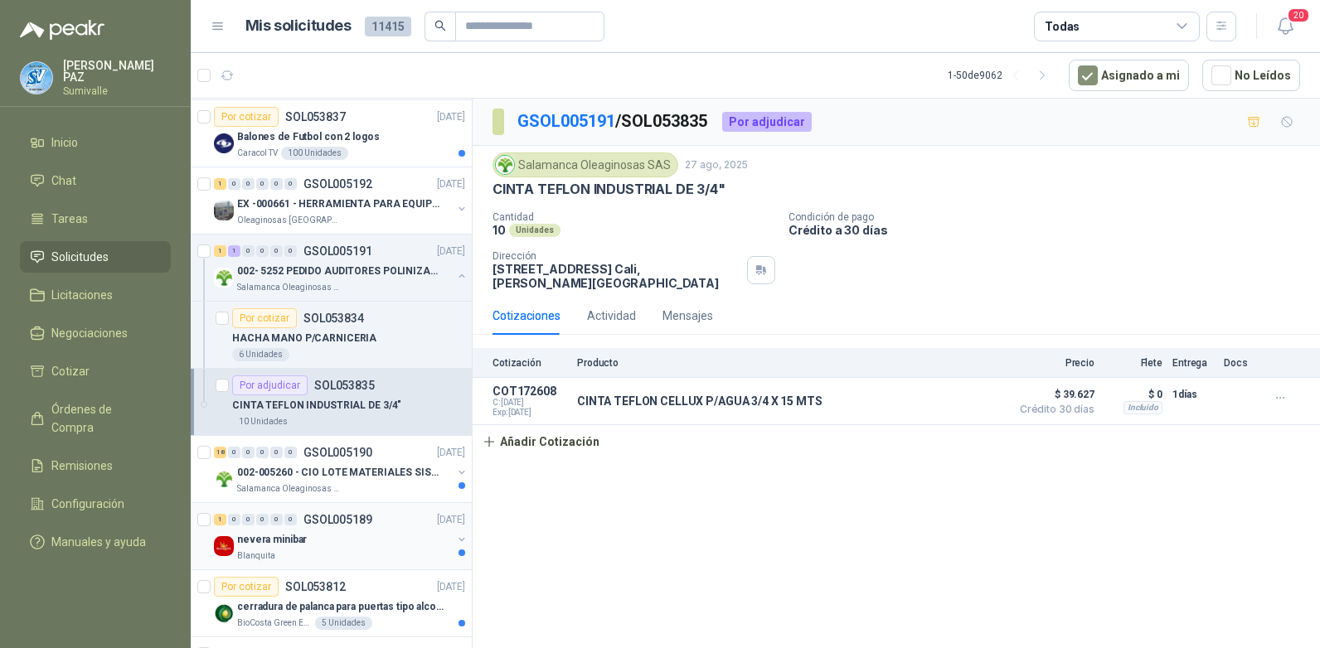
scroll to position [166, 0]
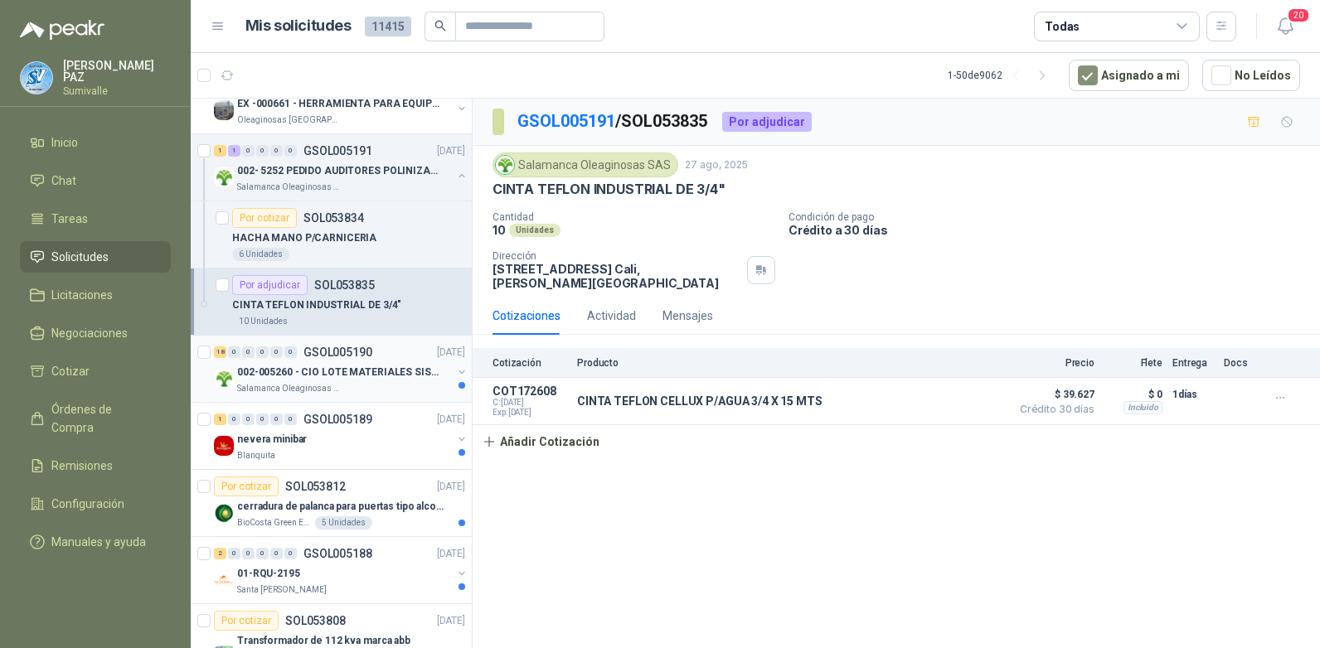
click at [353, 385] on div "Salamanca Oleaginosas SAS" at bounding box center [344, 388] width 215 height 13
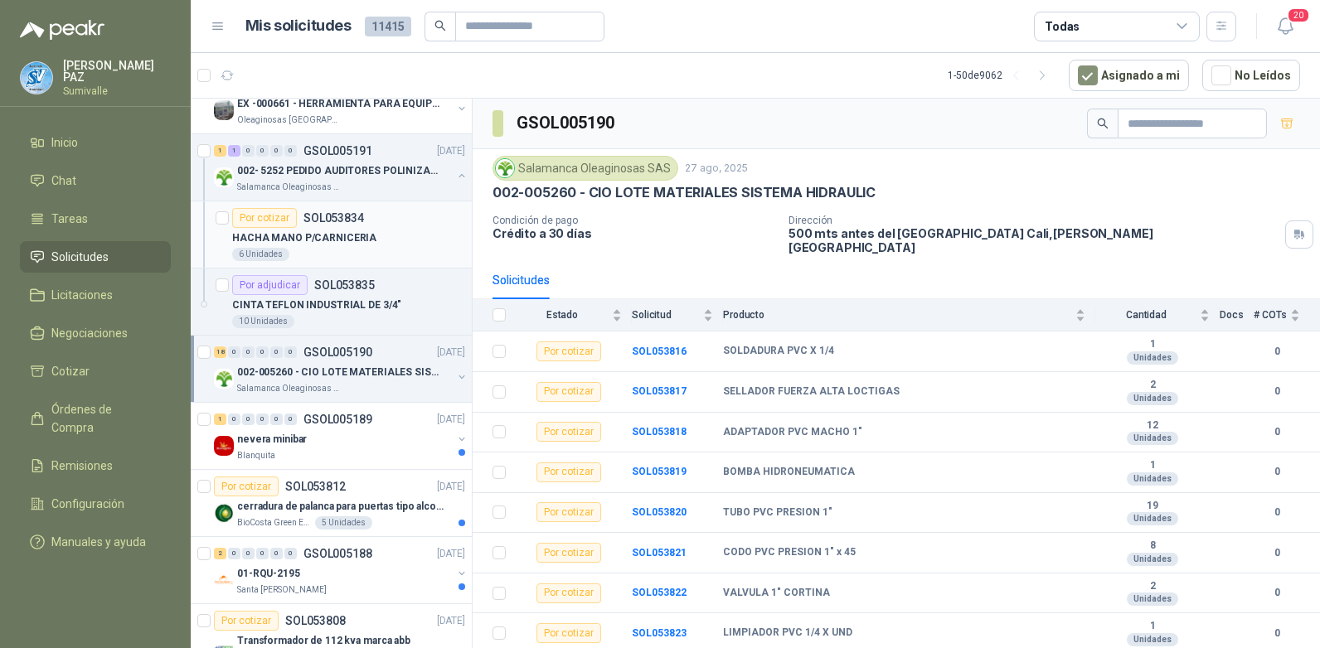
click at [356, 230] on p "HACHA MANO P/CARNICERIA" at bounding box center [304, 238] width 144 height 16
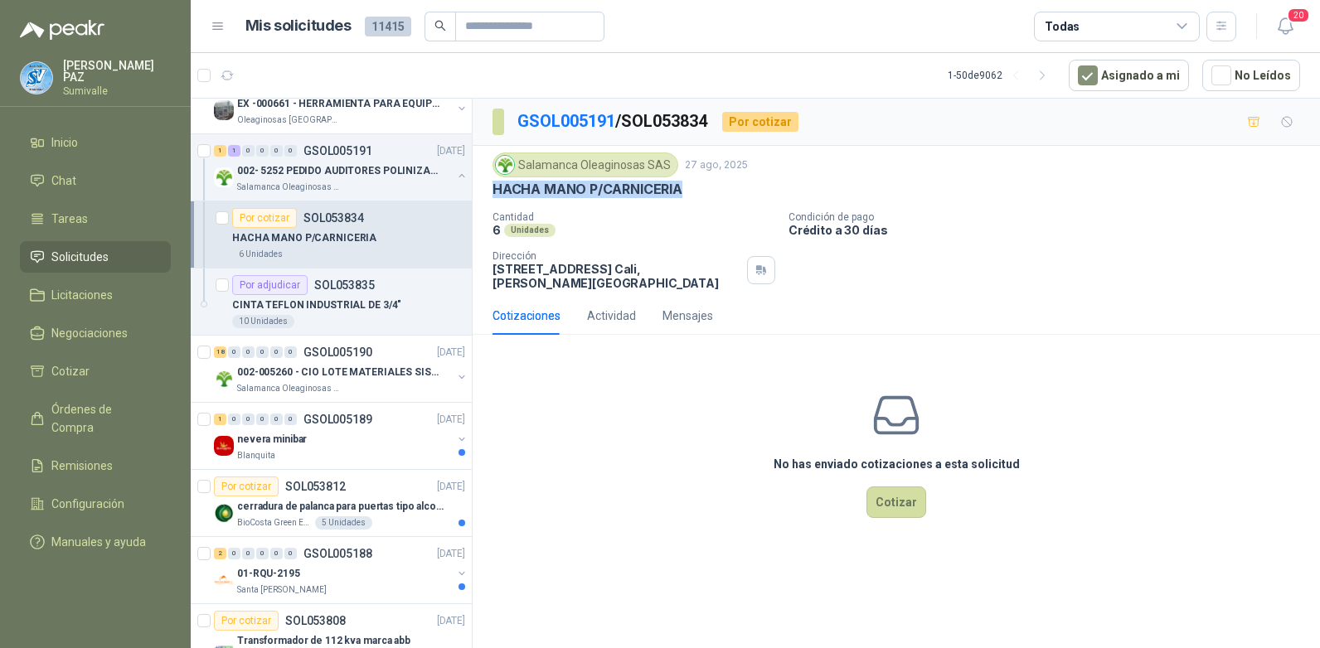
drag, startPoint x: 490, startPoint y: 189, endPoint x: 690, endPoint y: 188, distance: 199.8
click at [690, 188] on div "Salamanca Oleaginosas SAS 27 ago, 2025 HACHA MANO P/CARNICERIA Cantidad 6 Unida…" at bounding box center [896, 221] width 847 height 151
copy p "HACHA MANO P/CARNICERIA"
click at [317, 366] on p "002-005260 - CIO LOTE MATERIALES SISTEMA HIDRAULIC" at bounding box center [340, 373] width 206 height 16
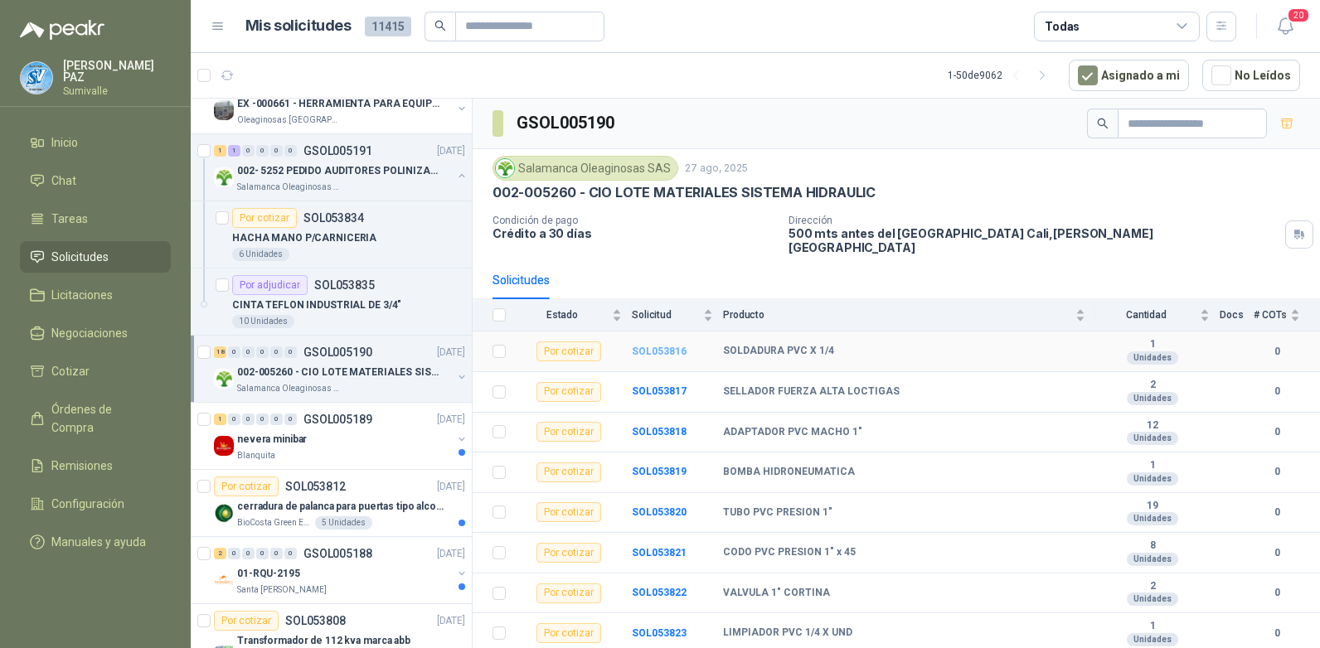
click at [671, 346] on b "SOL053816" at bounding box center [659, 352] width 55 height 12
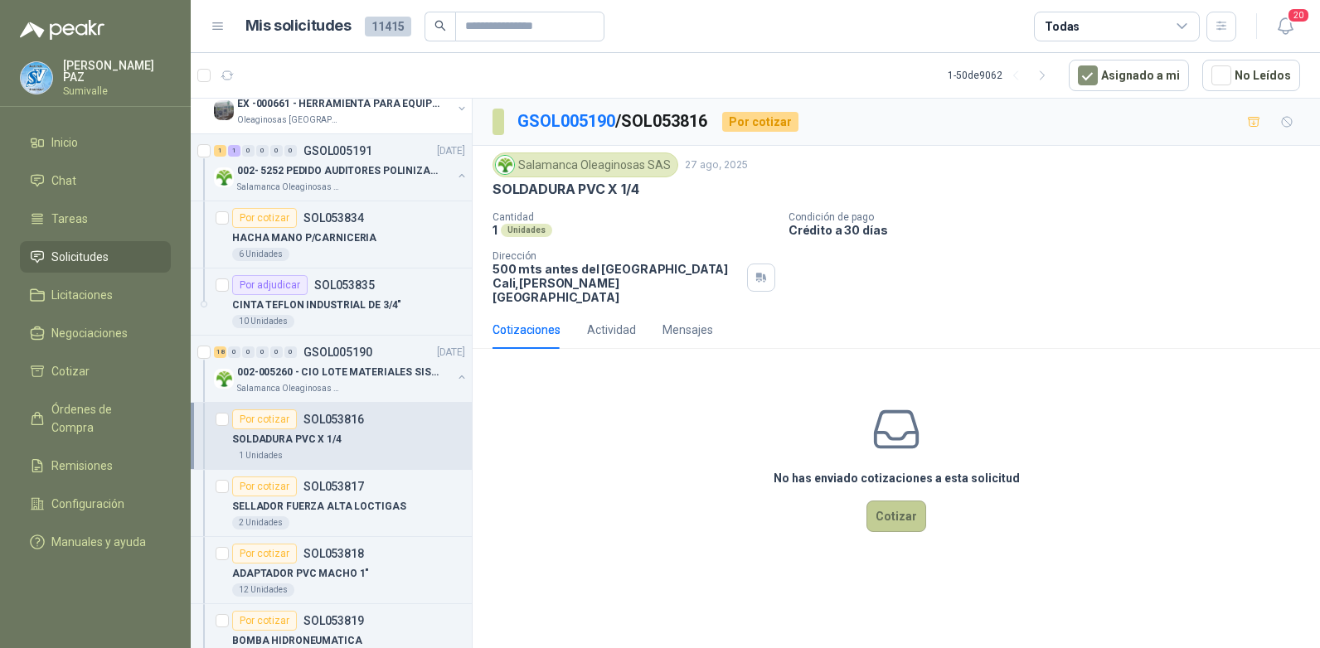
click at [914, 503] on button "Cotizar" at bounding box center [896, 517] width 60 height 32
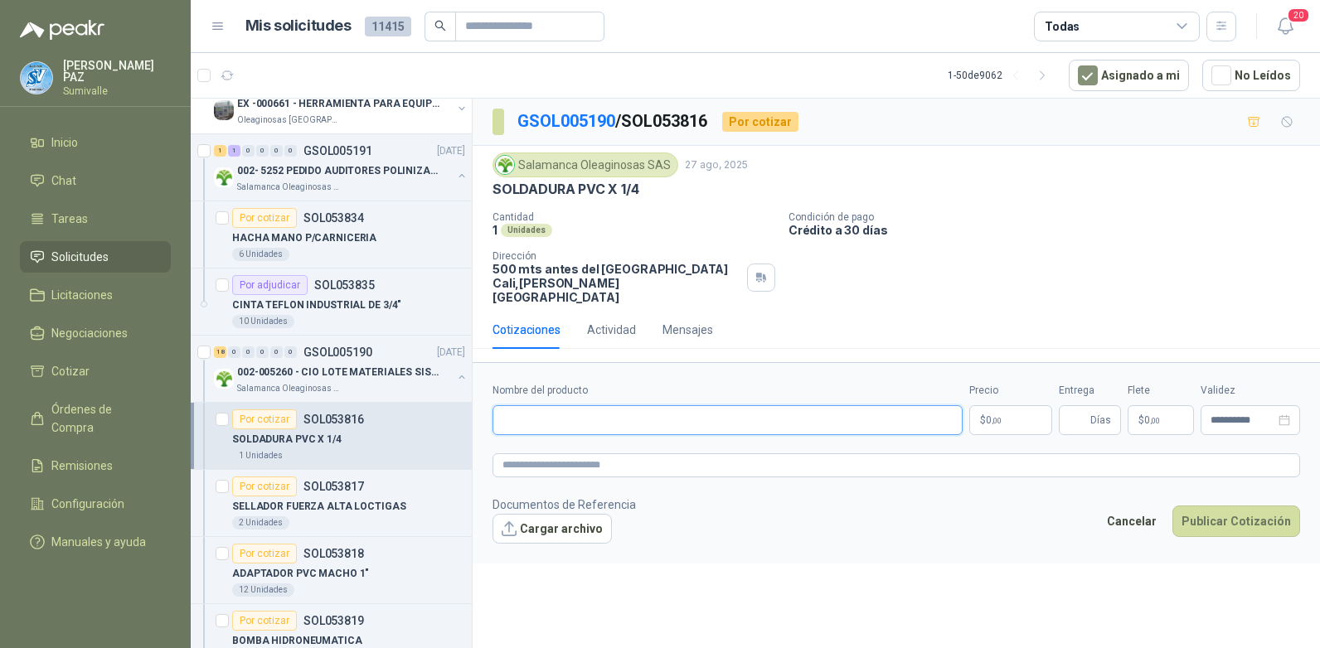
click at [538, 405] on input "Nombre del producto" at bounding box center [727, 420] width 470 height 30
paste input "**********"
type input "**********"
click at [996, 412] on p "$ 0 ,00" at bounding box center [1010, 420] width 83 height 30
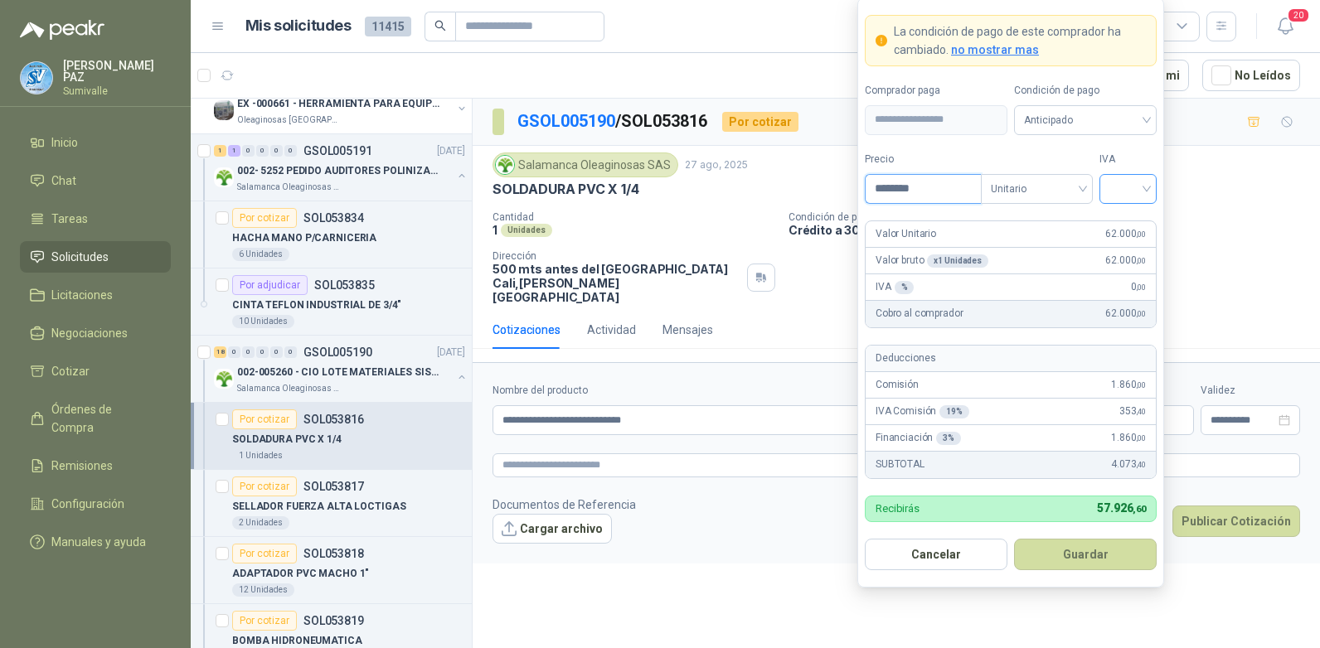
type input "********"
click at [1136, 187] on input "search" at bounding box center [1127, 187] width 37 height 25
click at [1131, 223] on div "19%" at bounding box center [1128, 223] width 31 height 18
click at [1063, 115] on span "Anticipado" at bounding box center [1085, 120] width 123 height 25
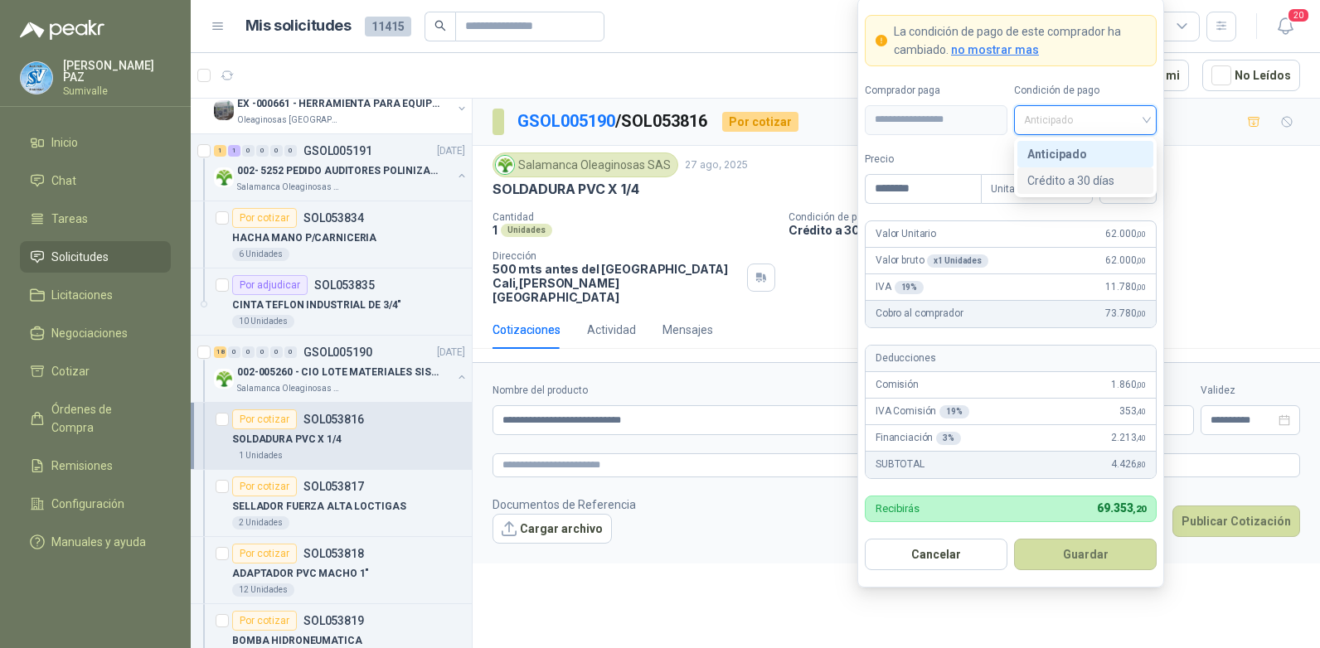
click at [1071, 178] on div "Crédito a 30 días" at bounding box center [1085, 181] width 116 height 18
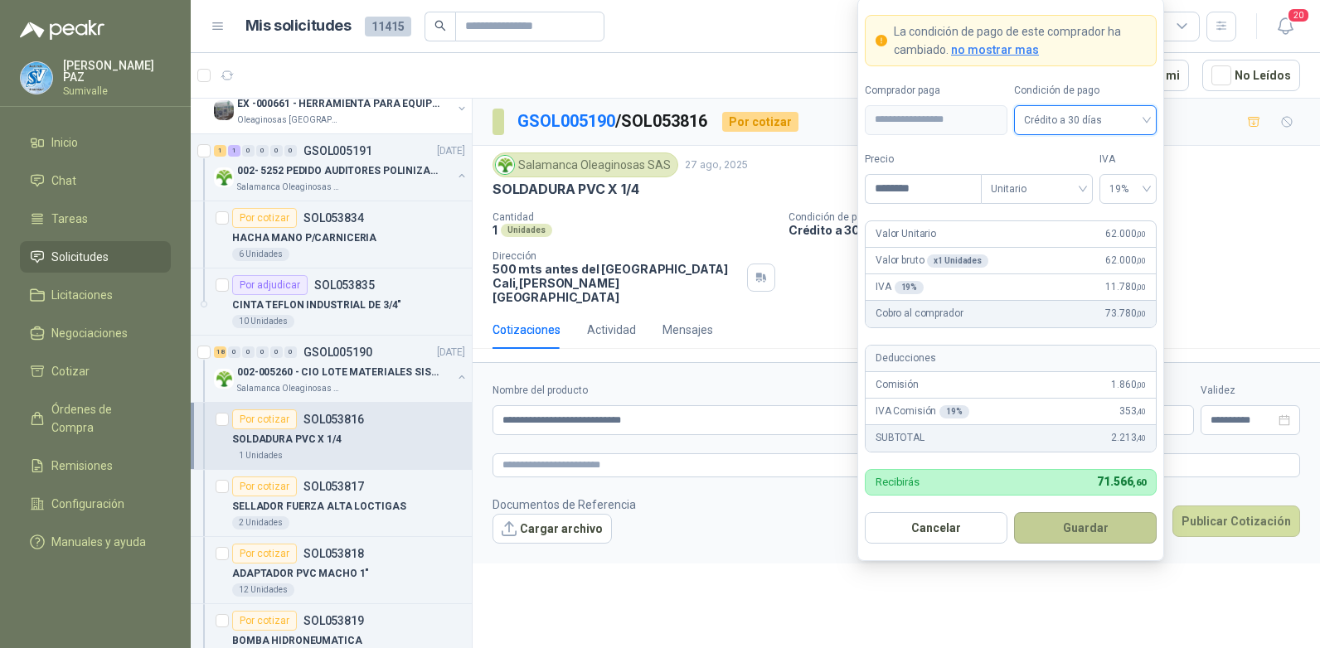
click at [1069, 521] on button "Guardar" at bounding box center [1085, 528] width 143 height 32
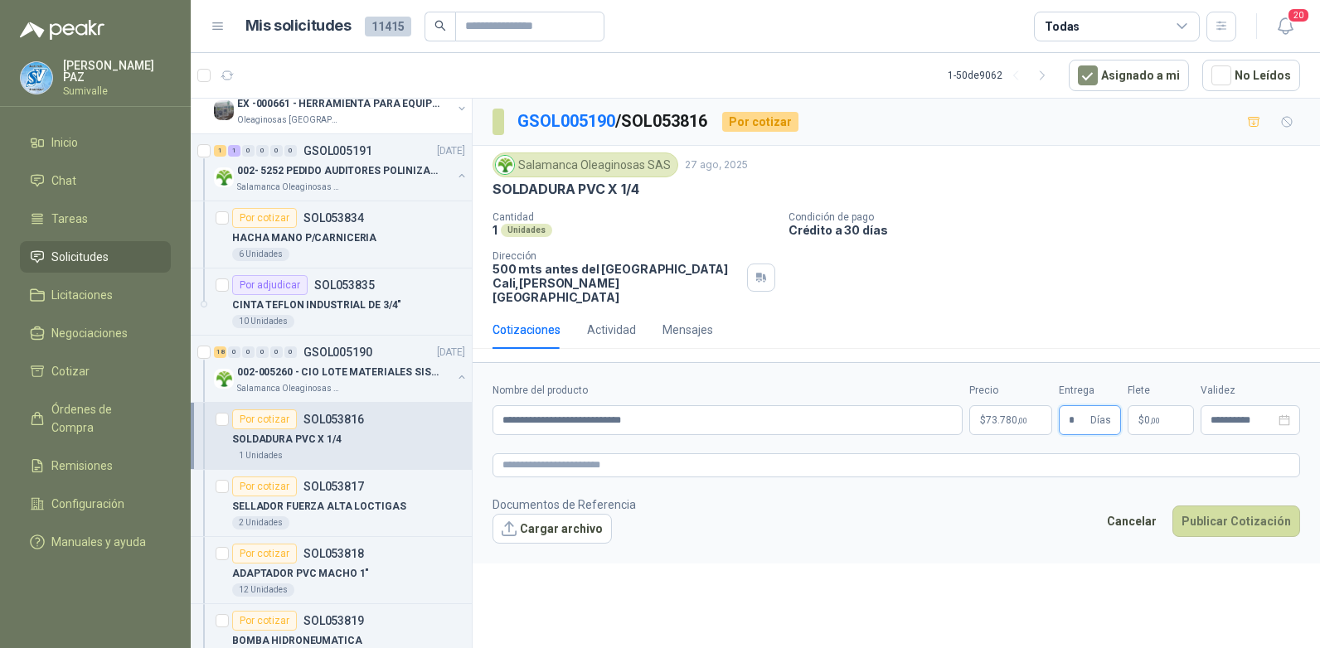
type input "*"
click at [1165, 411] on p "$ 0 ,00" at bounding box center [1160, 420] width 66 height 30
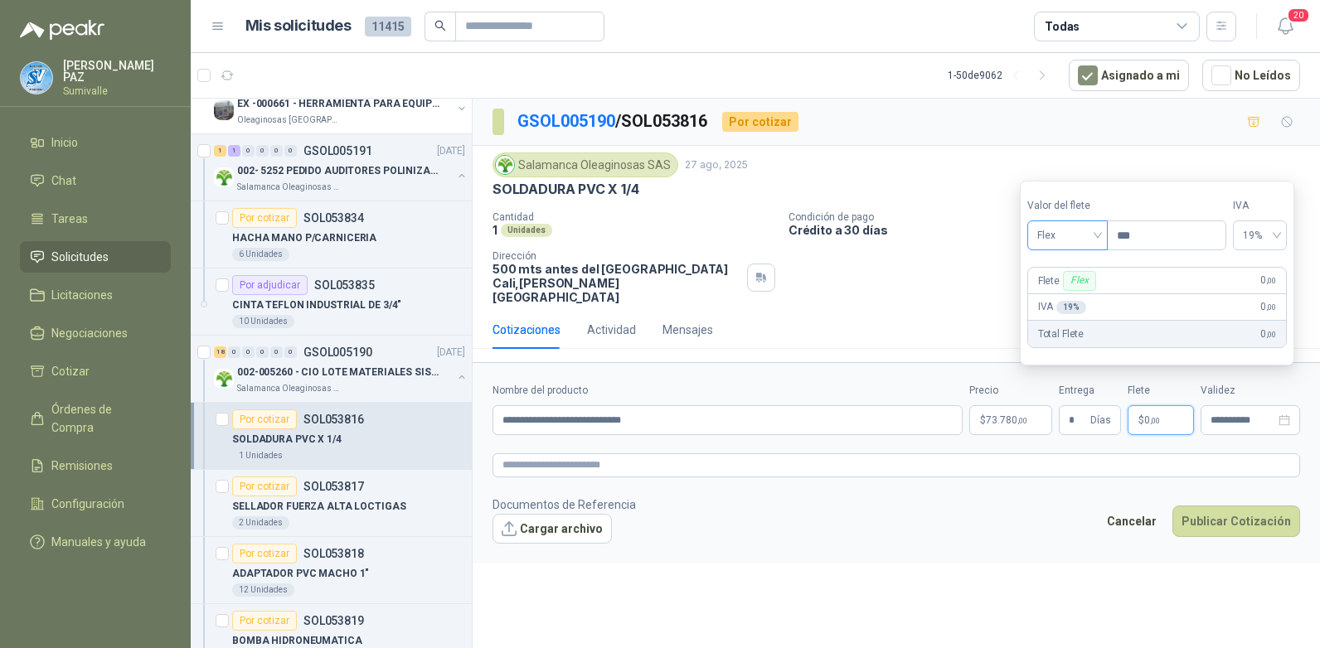
click at [1089, 238] on span "Flex" at bounding box center [1067, 235] width 61 height 25
click at [1079, 303] on div "Incluido" at bounding box center [1068, 297] width 57 height 18
click at [1244, 506] on button "Publicar Cotización" at bounding box center [1236, 522] width 128 height 32
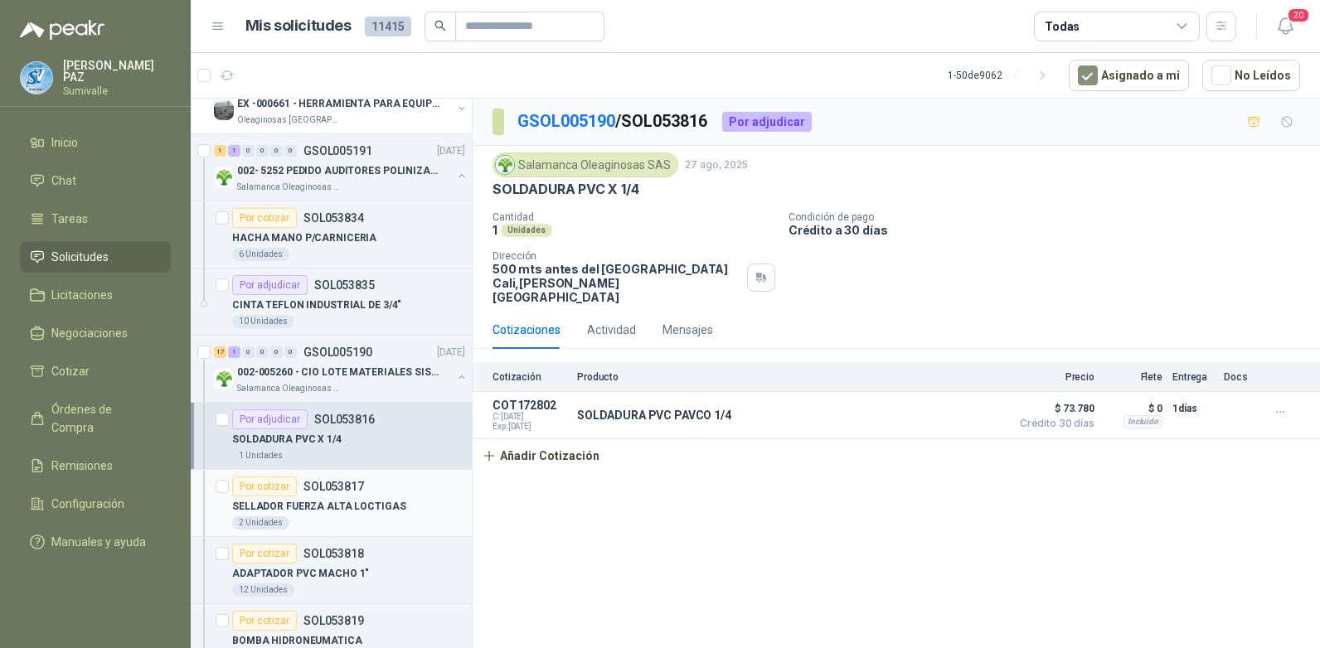
click at [361, 506] on p "SELLADOR FUERZA ALTA LOCTIGAS" at bounding box center [319, 507] width 174 height 16
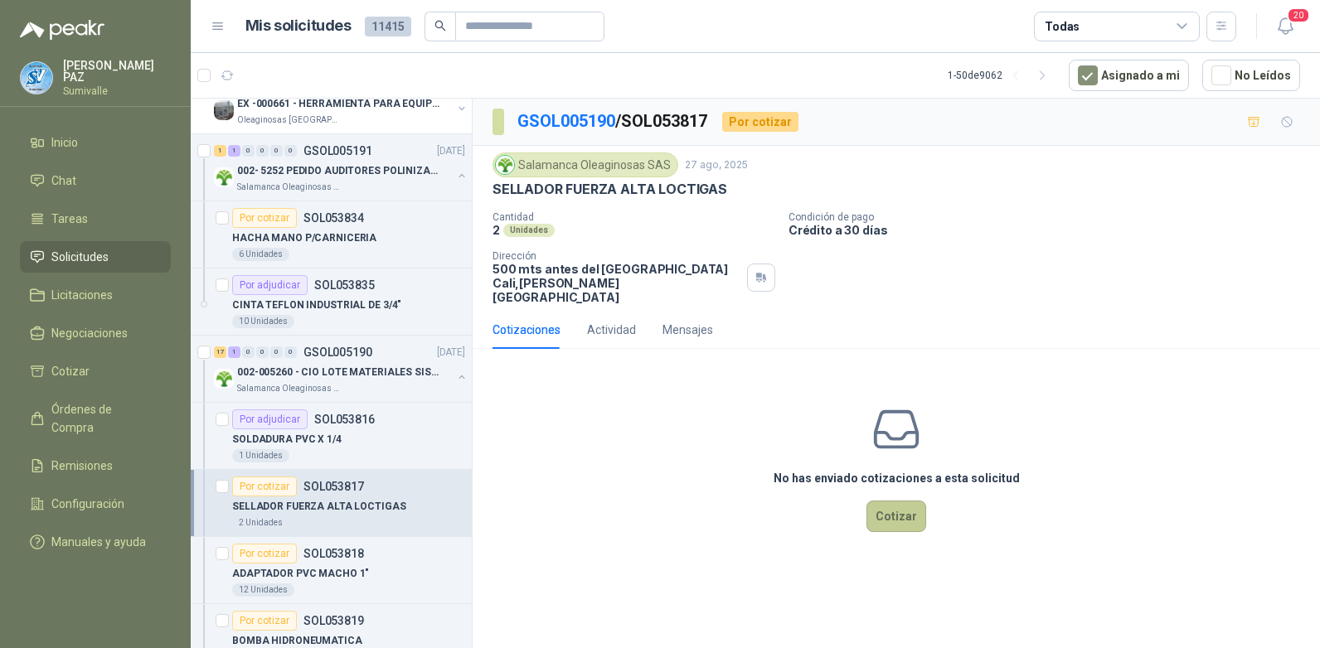
click at [909, 507] on button "Cotizar" at bounding box center [896, 517] width 60 height 32
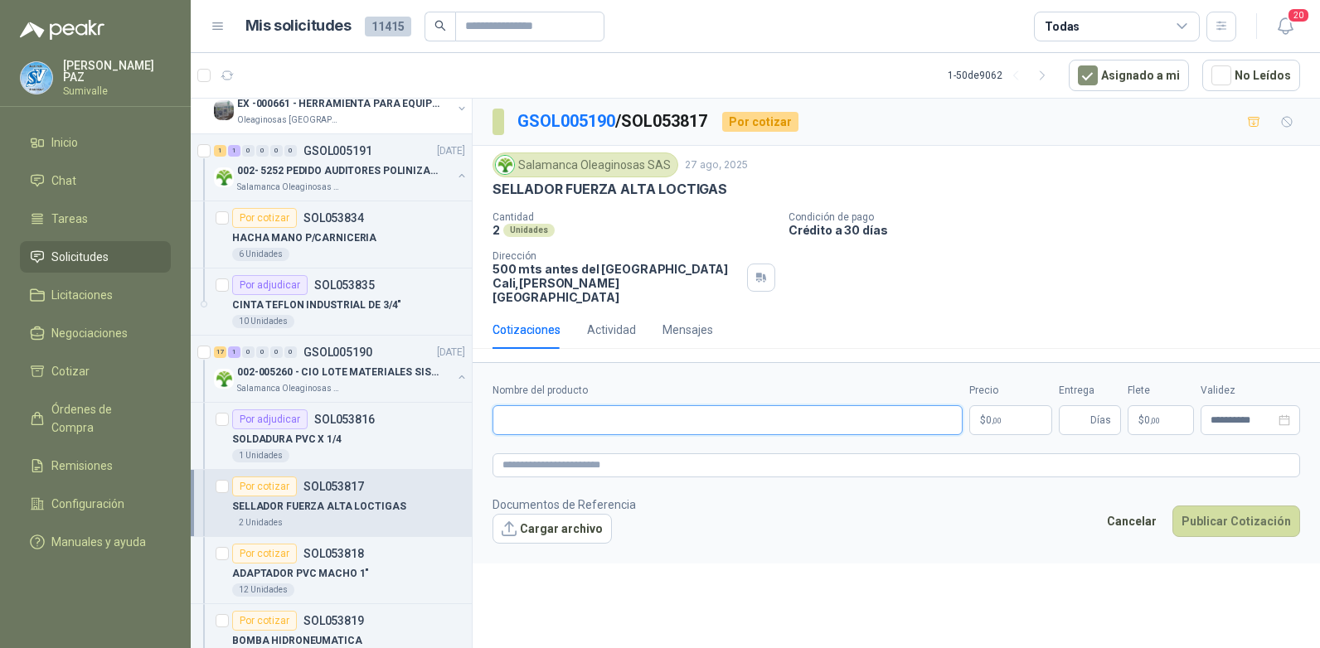
click at [609, 405] on input "Nombre del producto" at bounding box center [727, 420] width 470 height 30
paste input "**********"
type input "**********"
click at [980, 409] on p "$ 0 ,00" at bounding box center [1010, 420] width 83 height 30
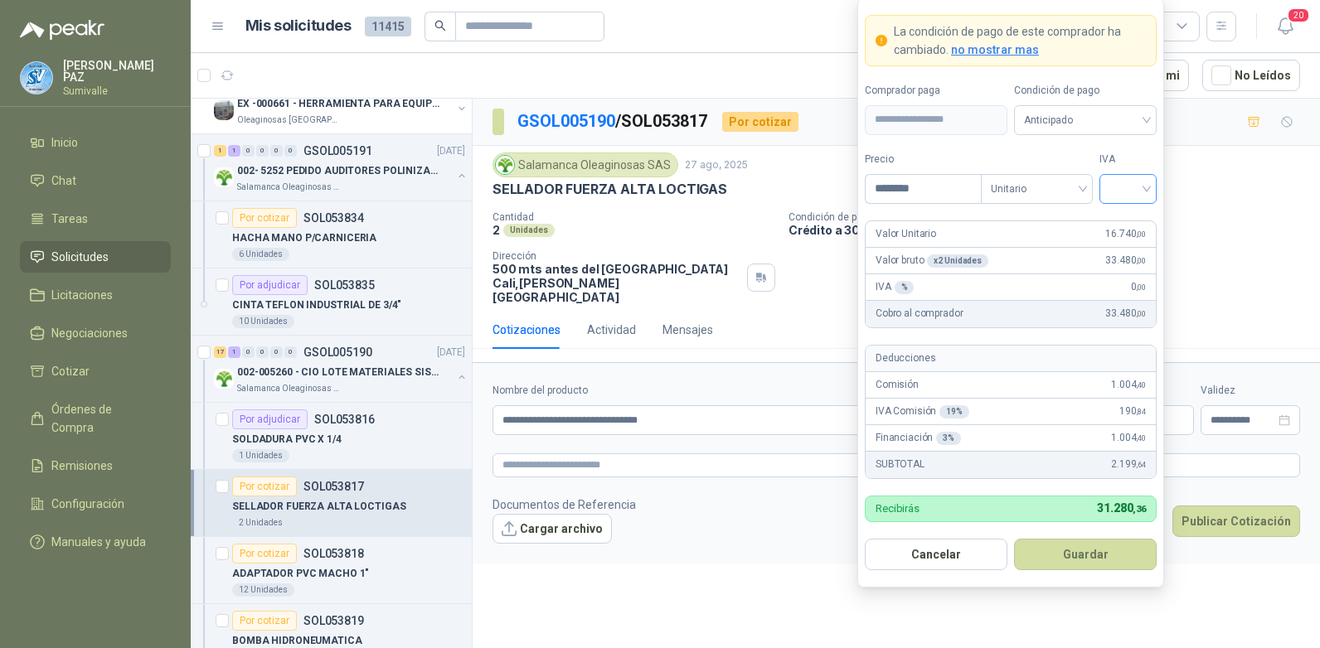
type input "********"
click at [1137, 191] on input "search" at bounding box center [1127, 187] width 37 height 25
click at [1132, 216] on div "19%" at bounding box center [1128, 223] width 31 height 18
click at [1093, 113] on span "Anticipado" at bounding box center [1085, 120] width 123 height 25
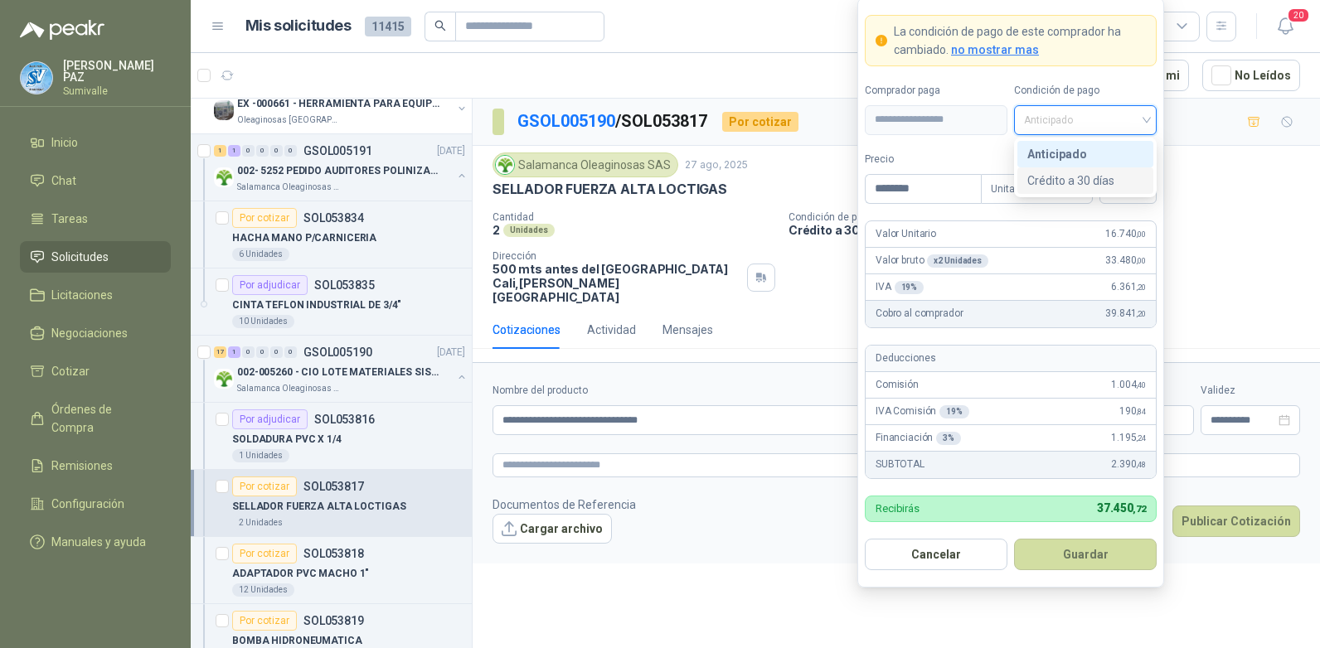
click at [1089, 180] on div "Crédito a 30 días" at bounding box center [1085, 181] width 116 height 18
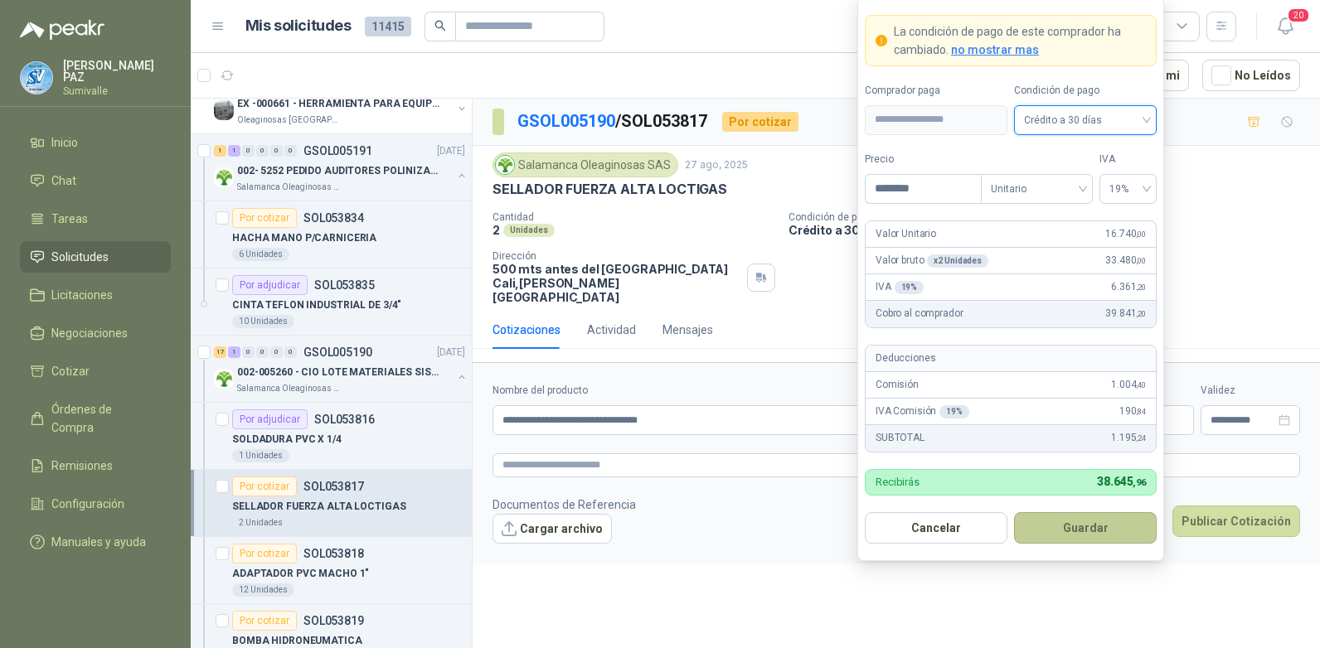
click at [1079, 520] on button "Guardar" at bounding box center [1085, 528] width 143 height 32
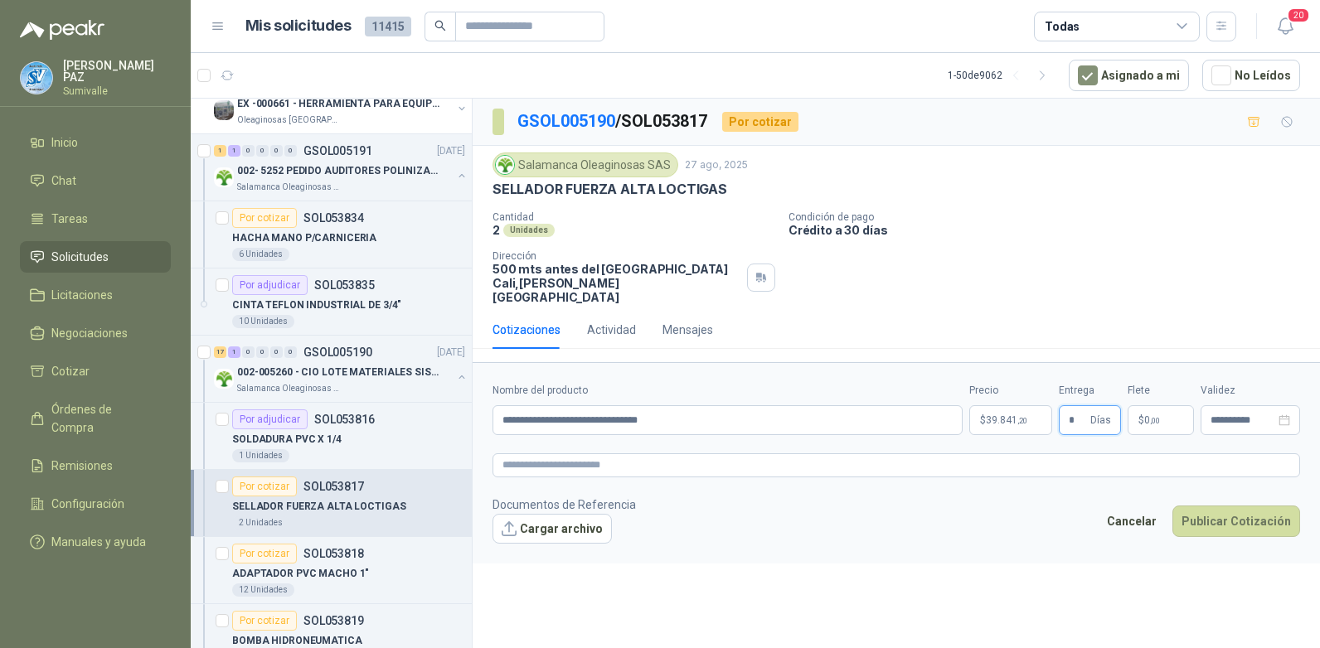
type input "*"
click at [1150, 416] on span ",00" at bounding box center [1155, 420] width 10 height 9
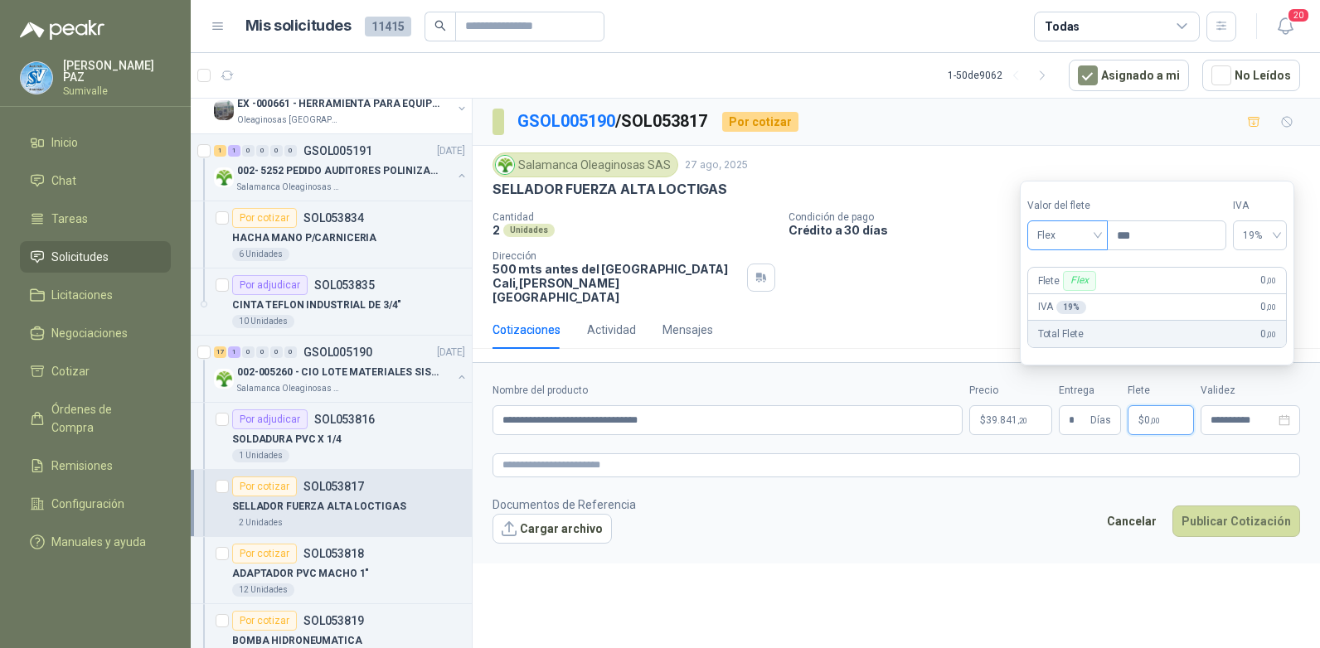
click at [1056, 240] on span "Flex" at bounding box center [1067, 235] width 61 height 25
click at [1058, 313] on div "Fijo" at bounding box center [1068, 323] width 77 height 27
click at [1055, 236] on span "Fijo" at bounding box center [1067, 235] width 61 height 25
click at [1055, 287] on div "Incluido" at bounding box center [1068, 297] width 77 height 27
click at [1228, 506] on button "Publicar Cotización" at bounding box center [1236, 522] width 128 height 32
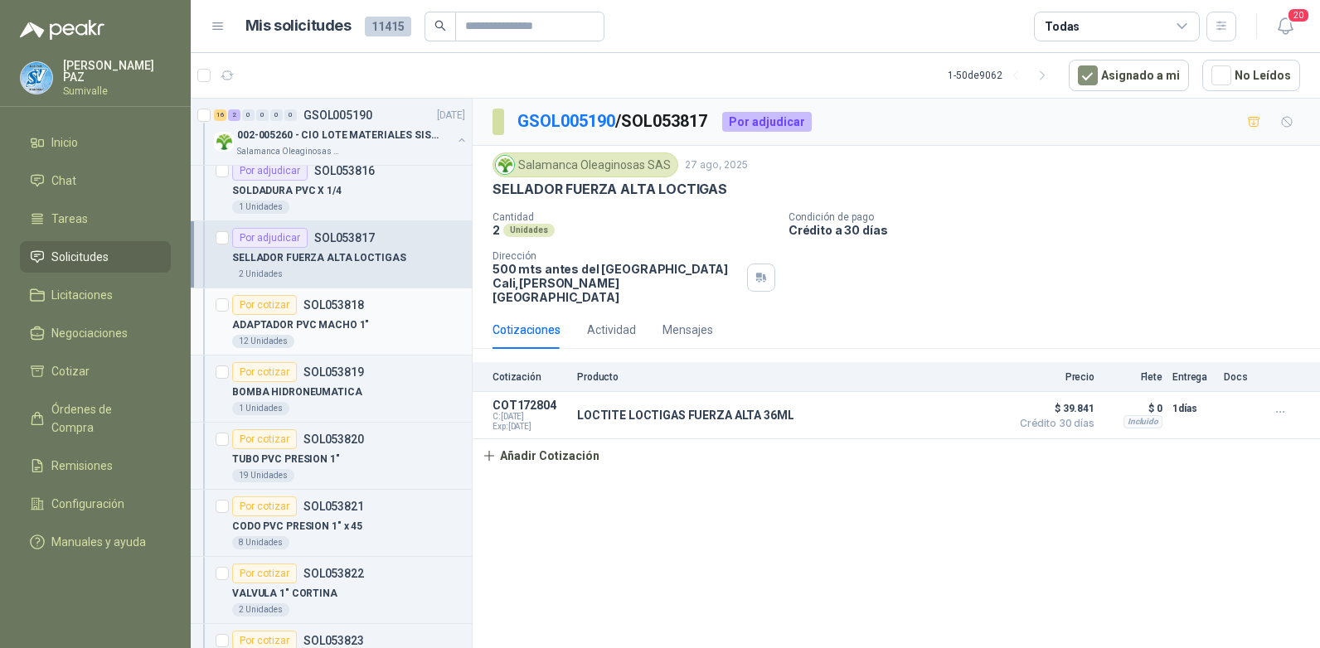
click at [354, 335] on div "12 Unidades" at bounding box center [348, 341] width 233 height 13
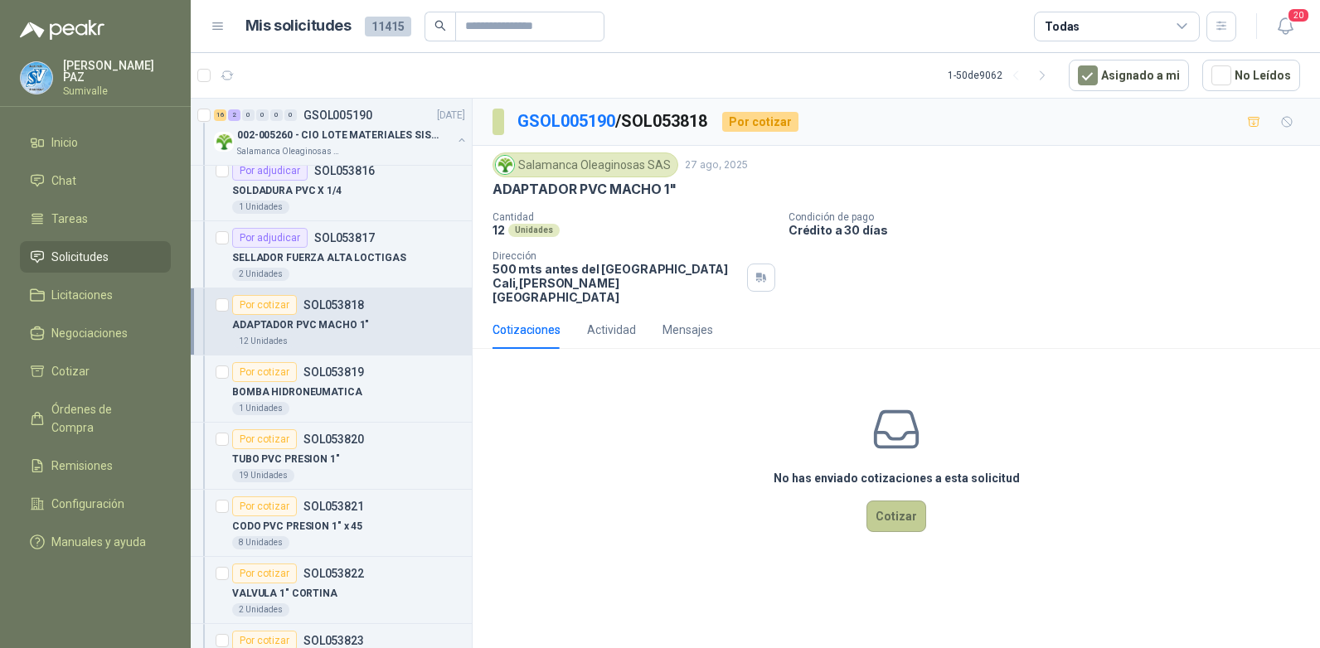
click at [890, 501] on button "Cotizar" at bounding box center [896, 517] width 60 height 32
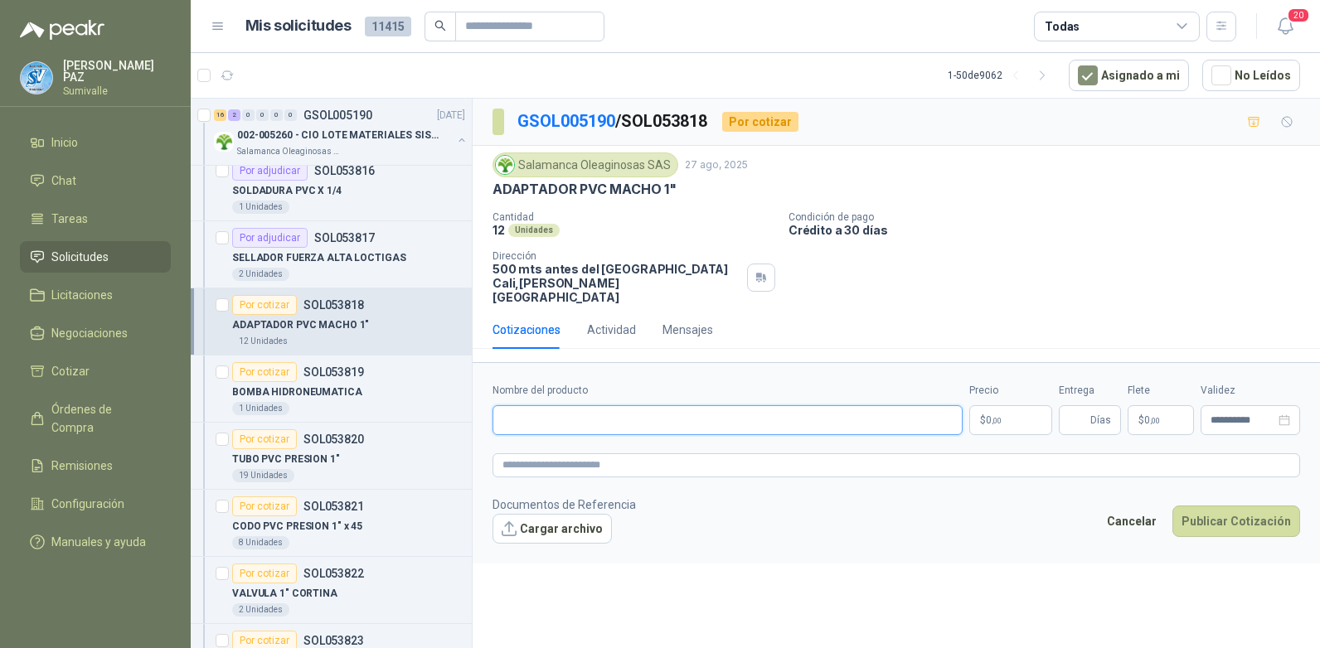
click at [526, 409] on input "Nombre del producto" at bounding box center [727, 420] width 470 height 30
paste input "**********"
type input "**********"
click at [992, 416] on span ",00" at bounding box center [997, 420] width 10 height 9
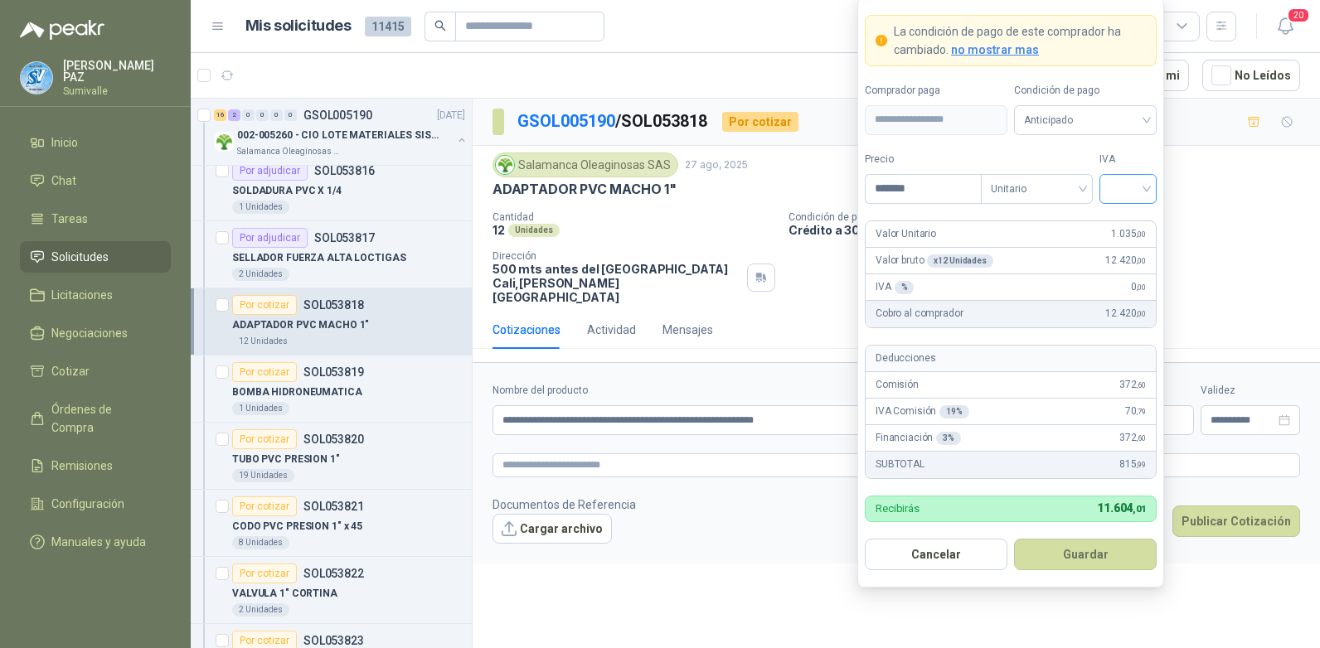
type input "*******"
click at [1143, 188] on input "search" at bounding box center [1127, 187] width 37 height 25
click at [1131, 220] on div "19%" at bounding box center [1128, 223] width 31 height 18
click at [1081, 121] on span "Anticipado" at bounding box center [1085, 120] width 123 height 25
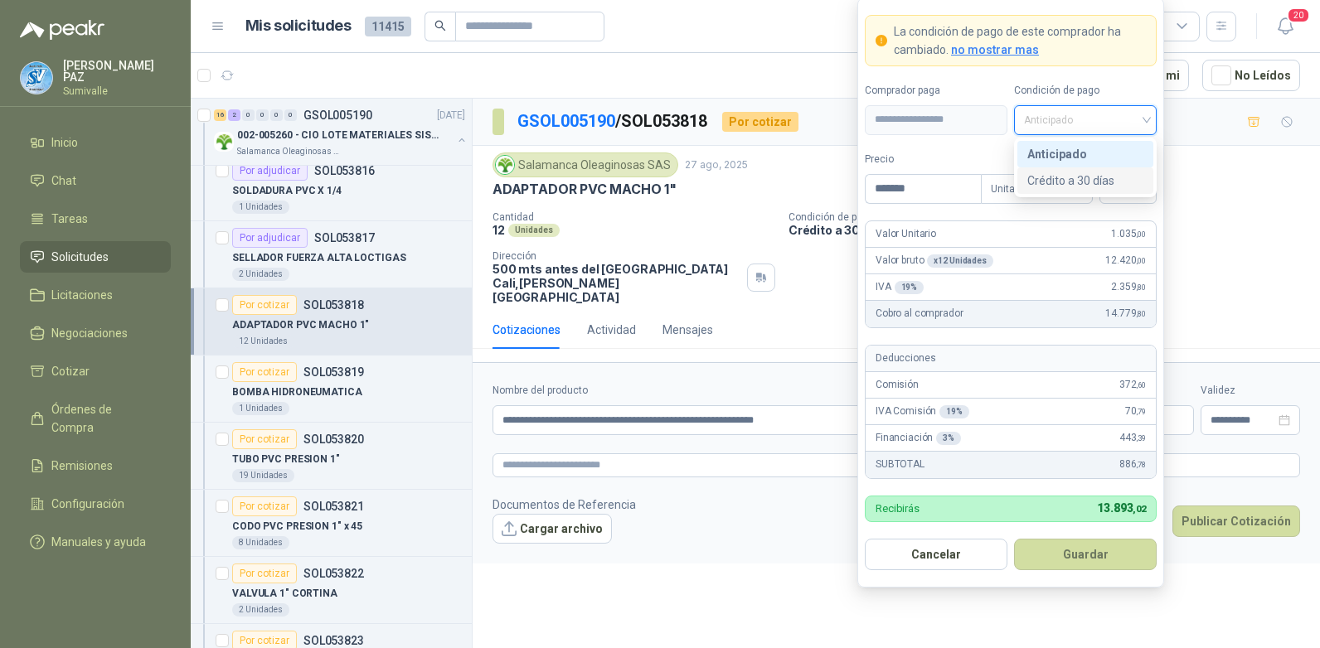
click at [1074, 183] on div "Crédito a 30 días" at bounding box center [1085, 181] width 116 height 18
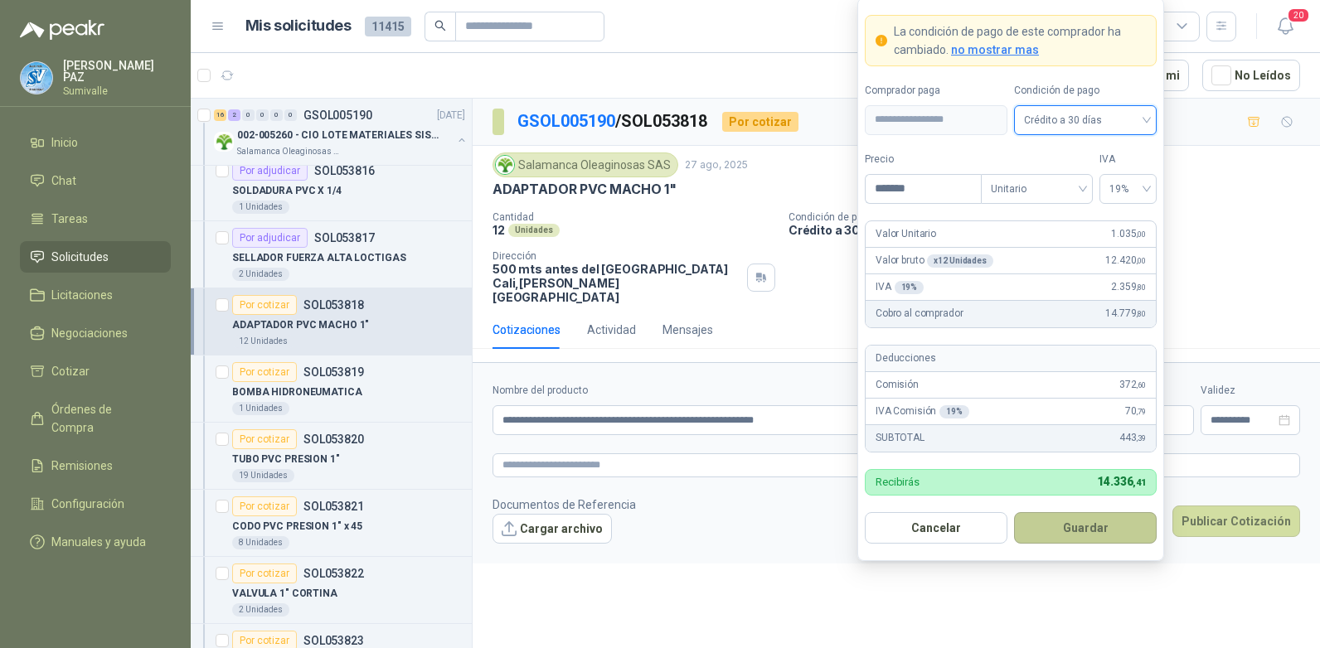
click at [1092, 531] on button "Guardar" at bounding box center [1085, 528] width 143 height 32
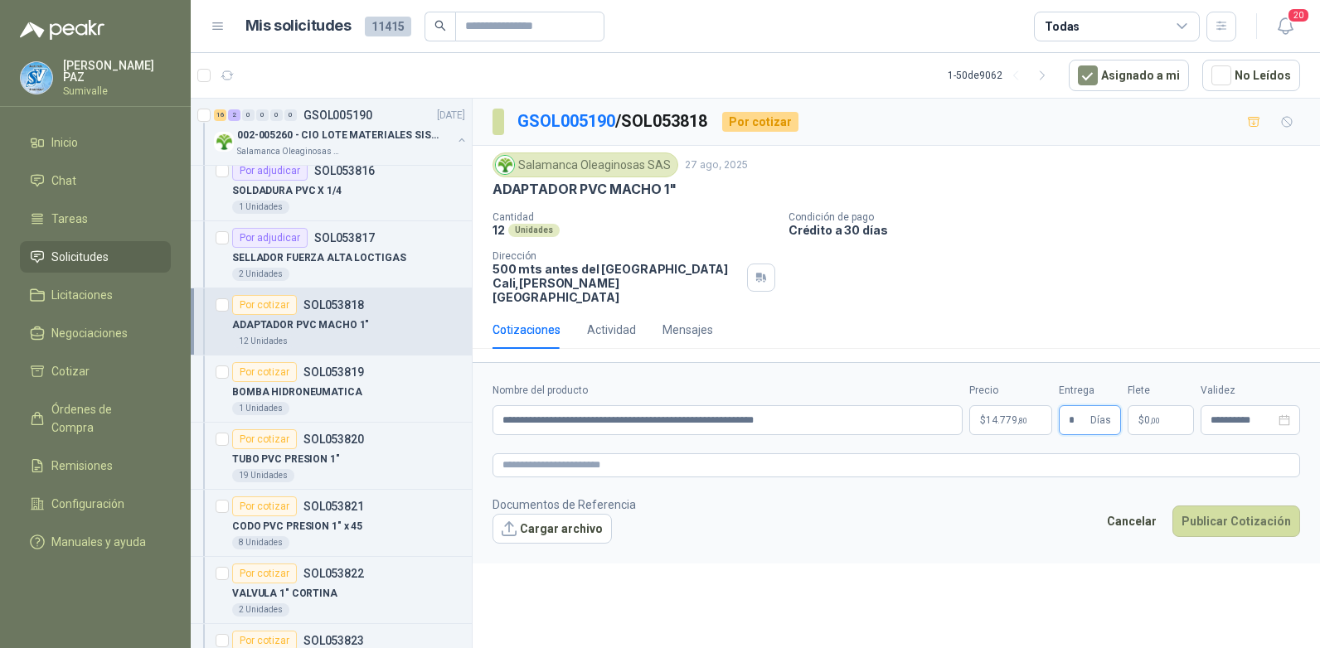
type input "*"
click at [1158, 405] on p "$ 0 ,00" at bounding box center [1160, 420] width 66 height 30
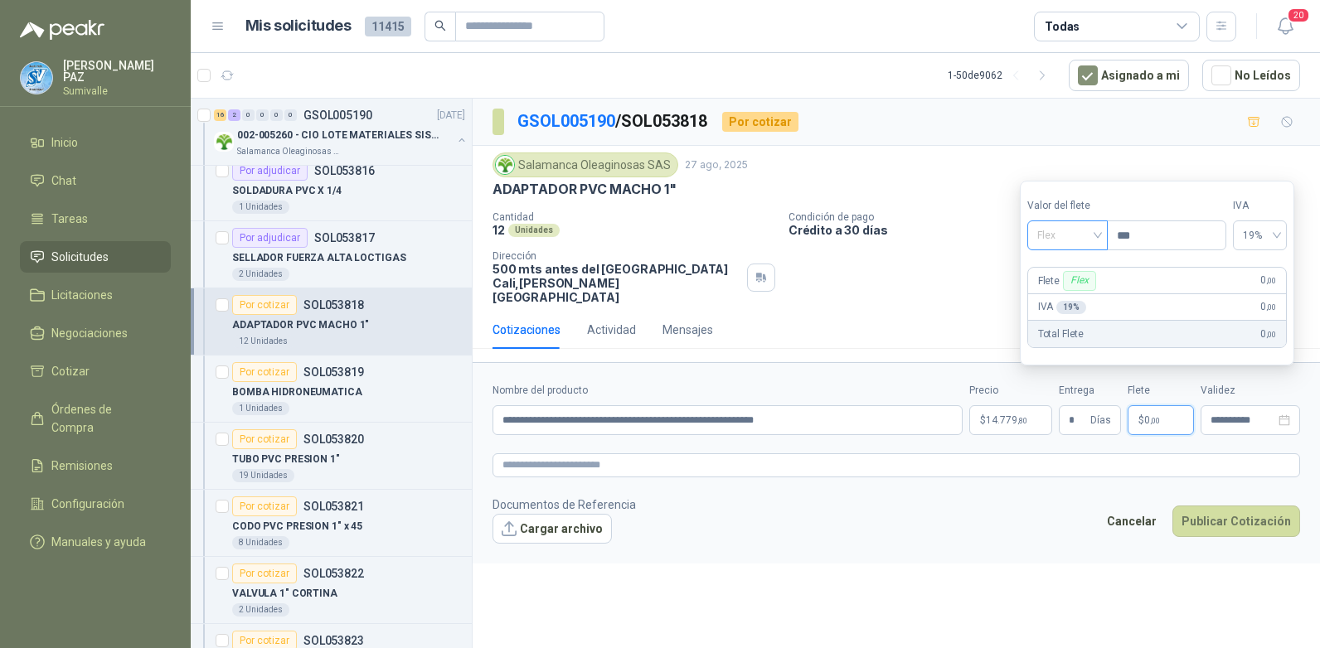
click at [1068, 241] on span "Flex" at bounding box center [1067, 235] width 61 height 25
click at [1064, 300] on div "Incluido" at bounding box center [1068, 297] width 57 height 18
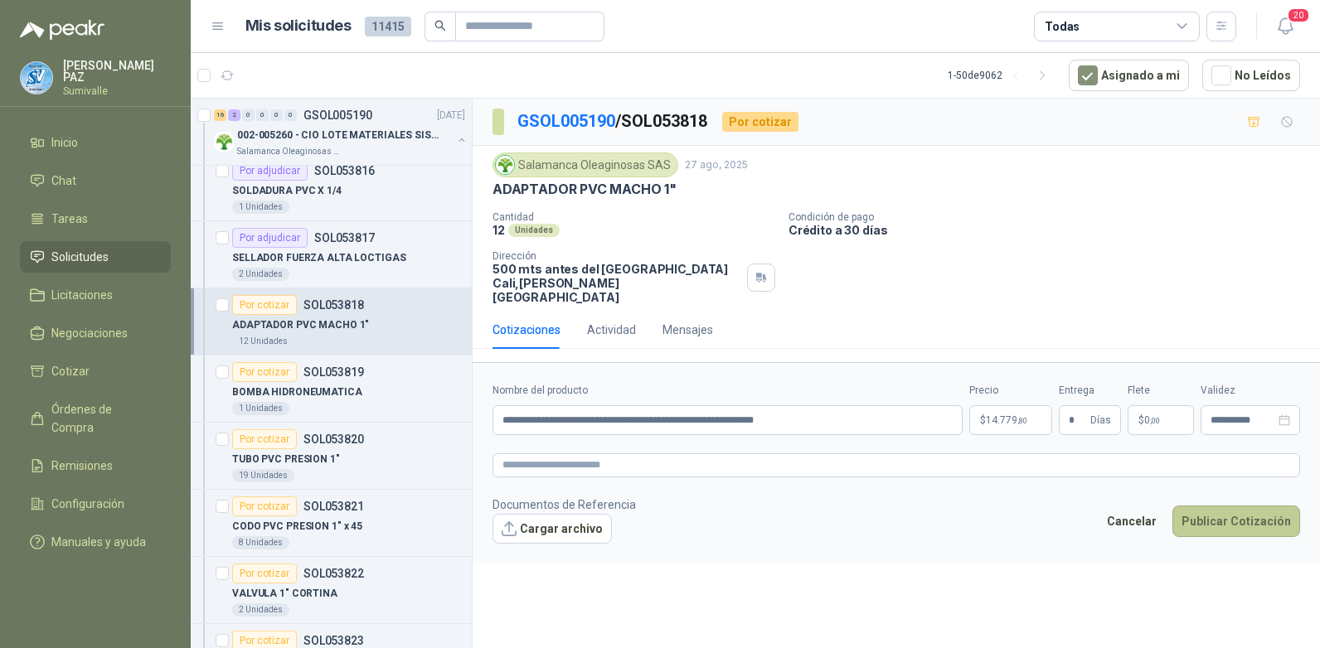
click at [1244, 507] on button "Publicar Cotización" at bounding box center [1236, 522] width 128 height 32
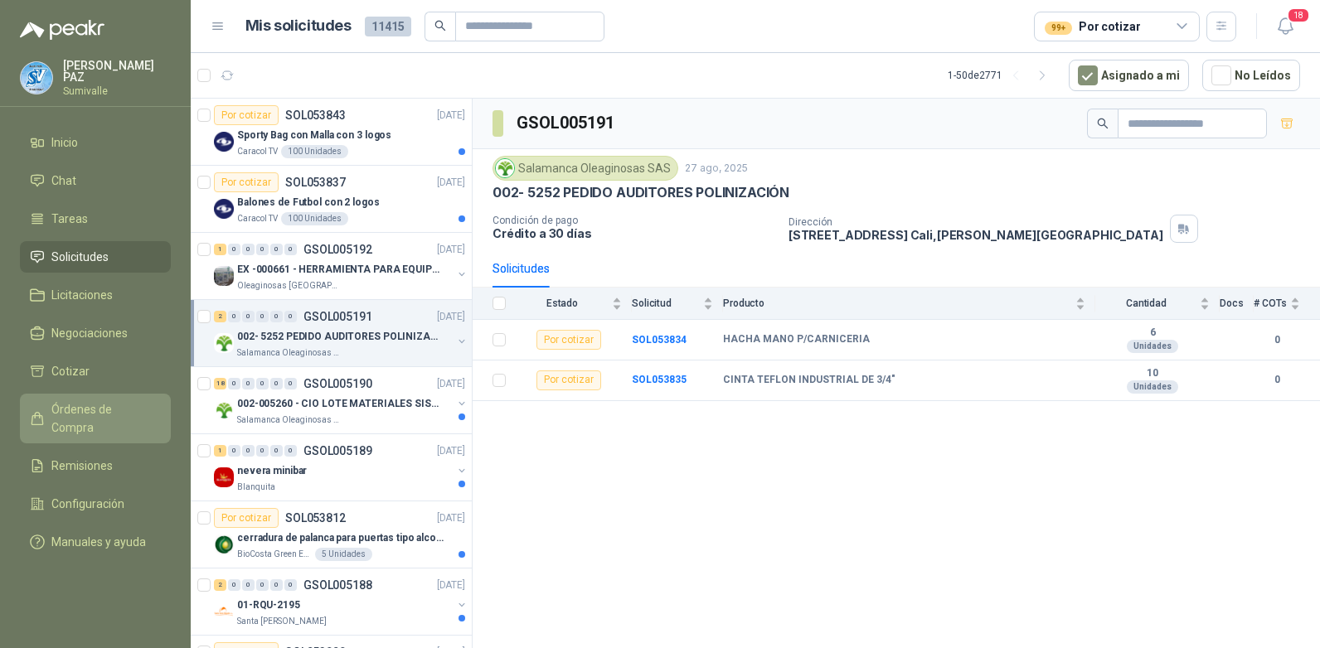
click at [115, 402] on span "Órdenes de Compra" at bounding box center [103, 418] width 104 height 36
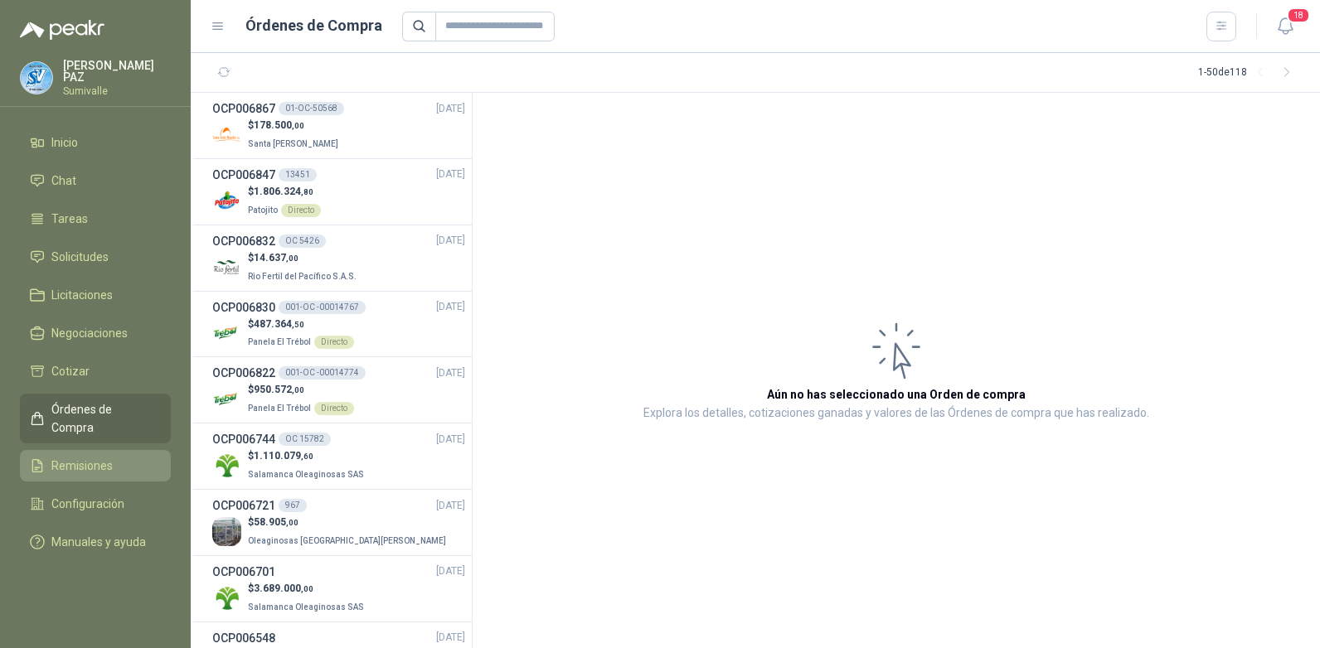
click at [125, 453] on link "Remisiones" at bounding box center [95, 466] width 151 height 32
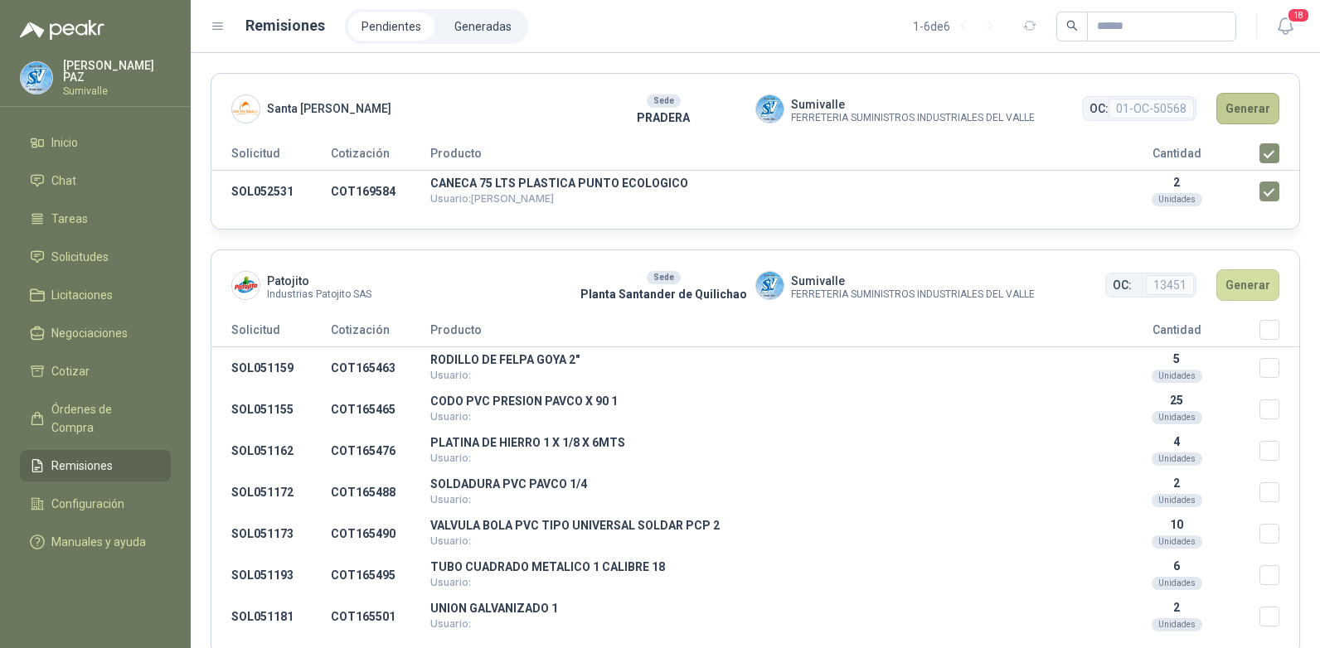
click at [1233, 101] on button "Generar" at bounding box center [1247, 109] width 63 height 32
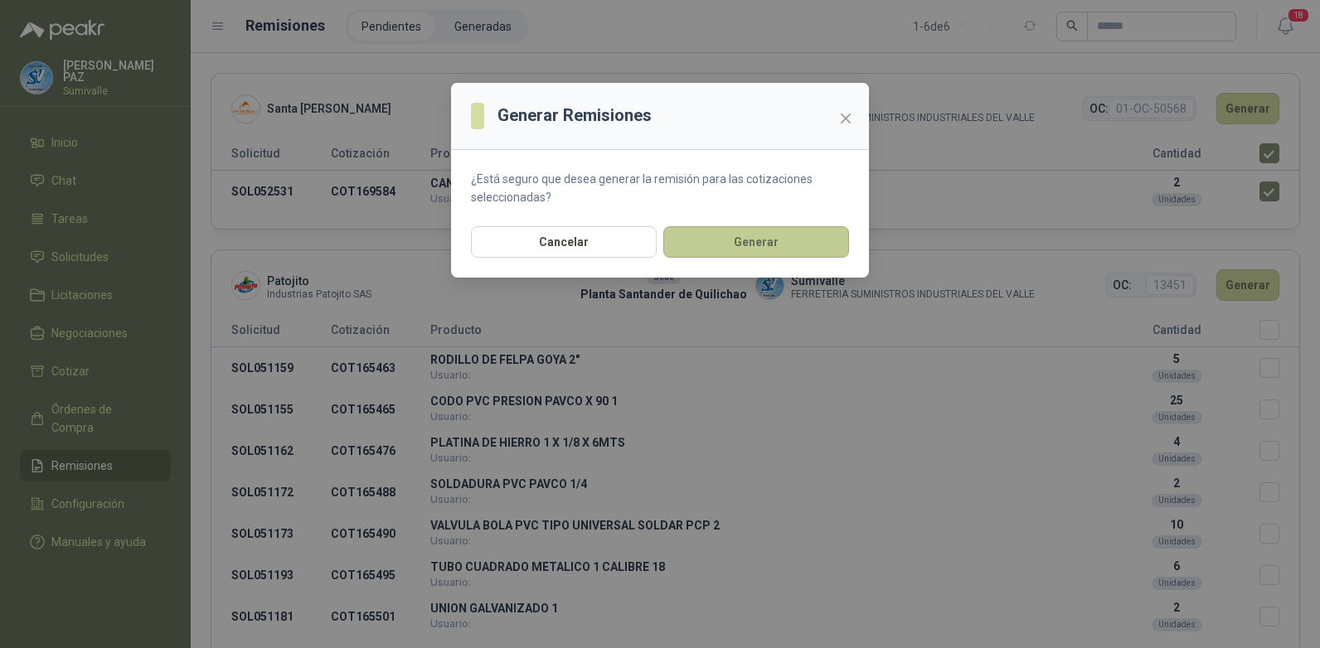
click at [767, 251] on button "Generar" at bounding box center [756, 242] width 186 height 32
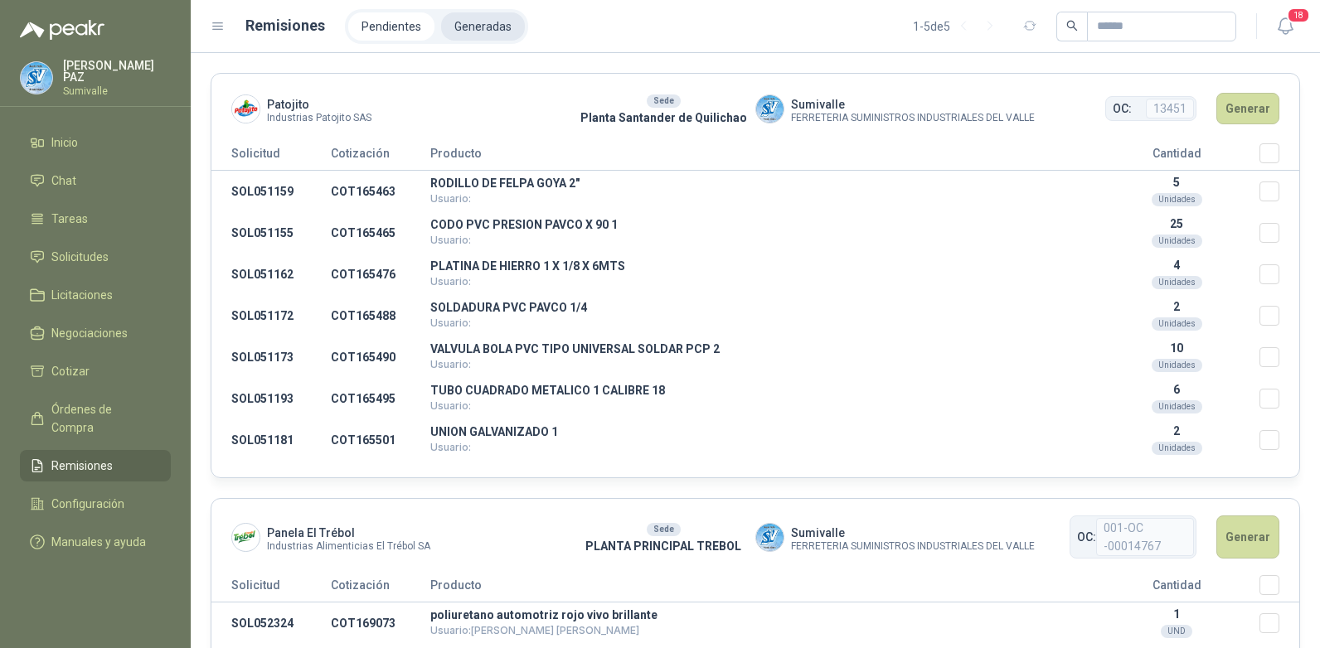
click at [503, 23] on li "Generadas" at bounding box center [483, 26] width 84 height 28
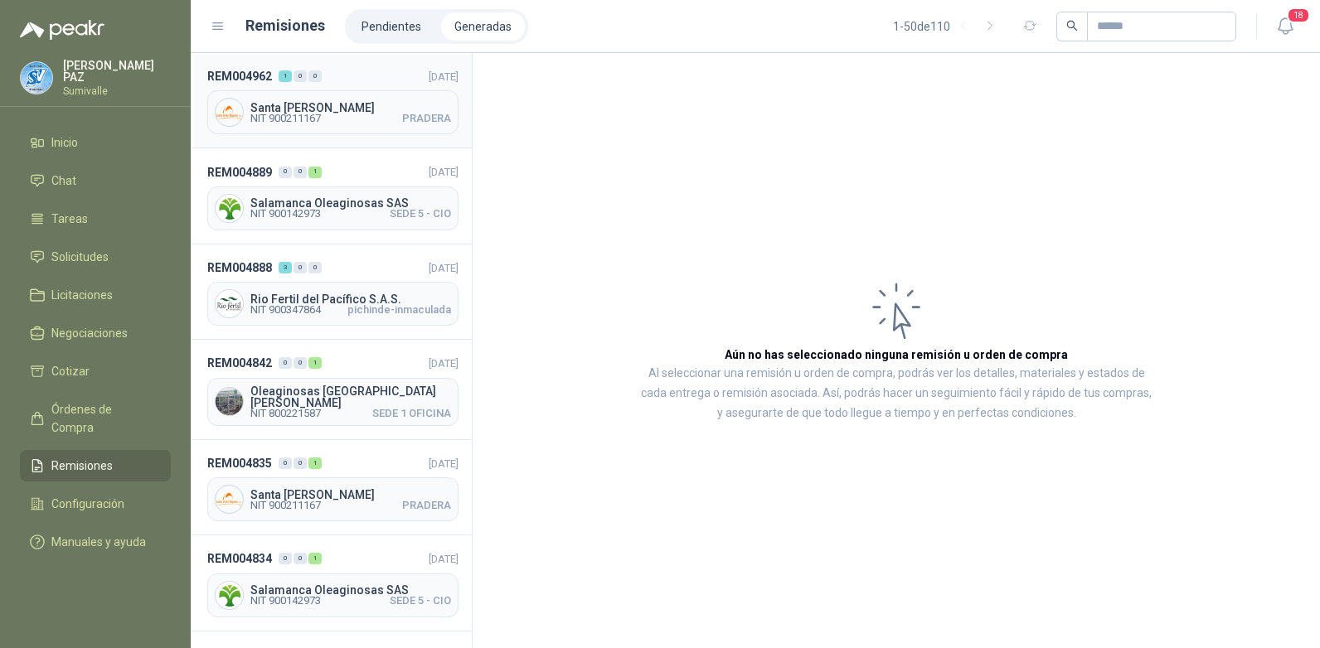
click at [349, 97] on div "Santa [PERSON_NAME] NIT 900211167 PRADERA" at bounding box center [332, 112] width 251 height 44
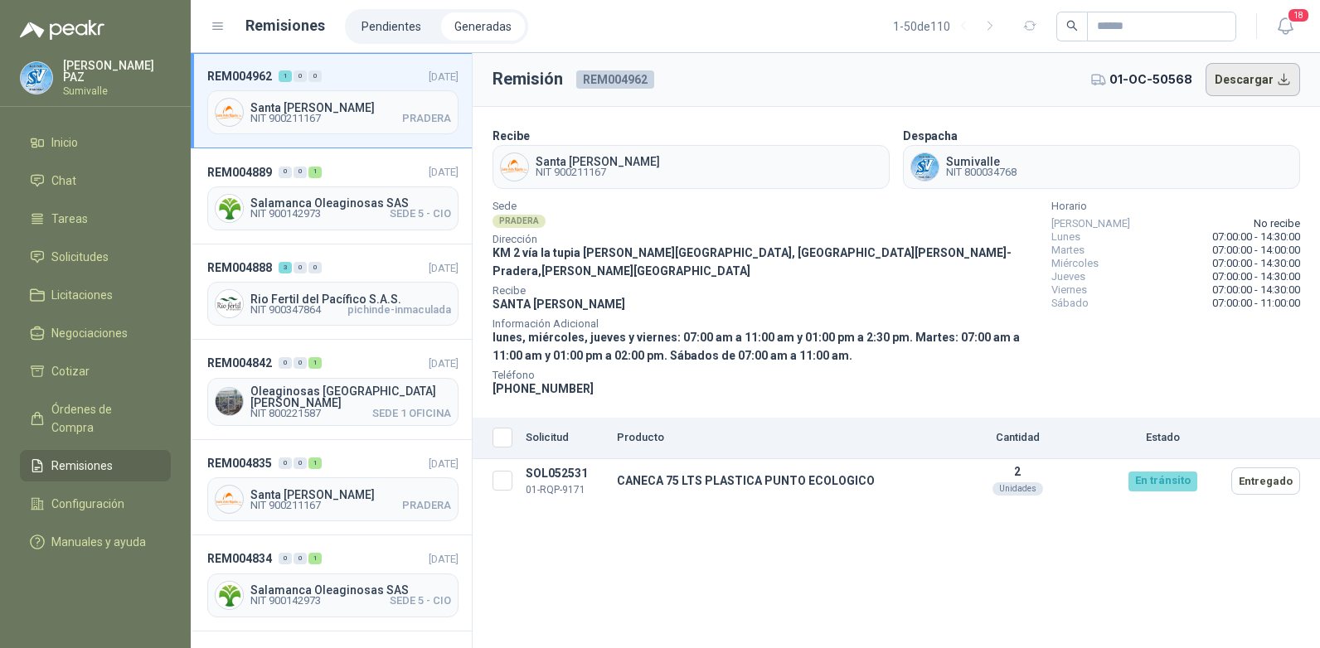
click at [1238, 84] on button "Descargar" at bounding box center [1252, 79] width 95 height 33
